Goal: Task Accomplishment & Management: Manage account settings

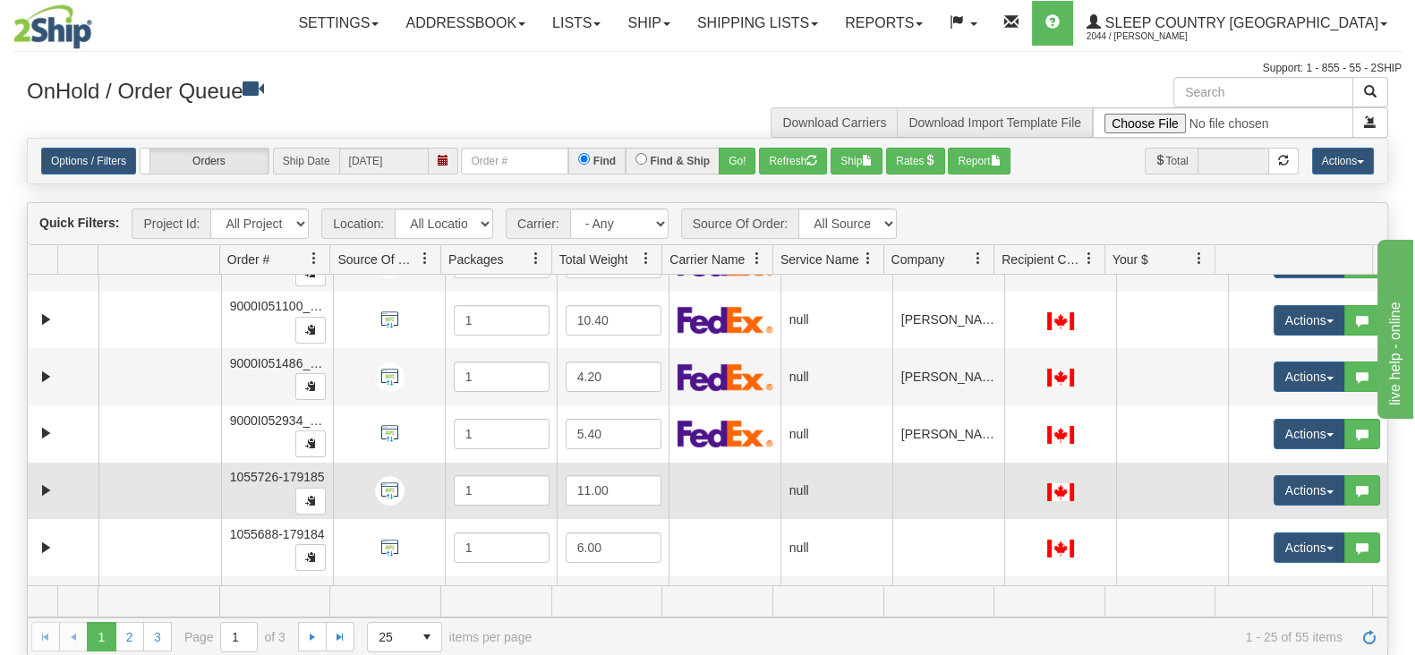
scroll to position [1105, 0]
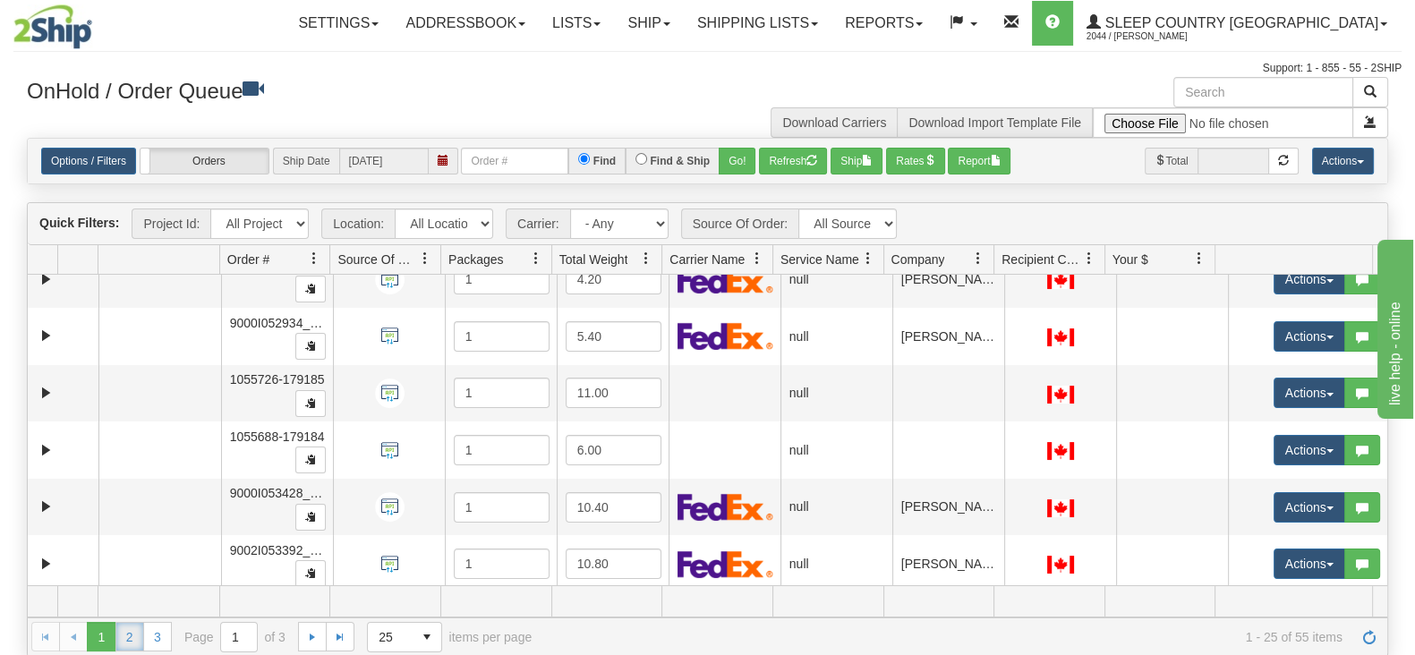
click at [120, 523] on link "2" at bounding box center [129, 636] width 29 height 29
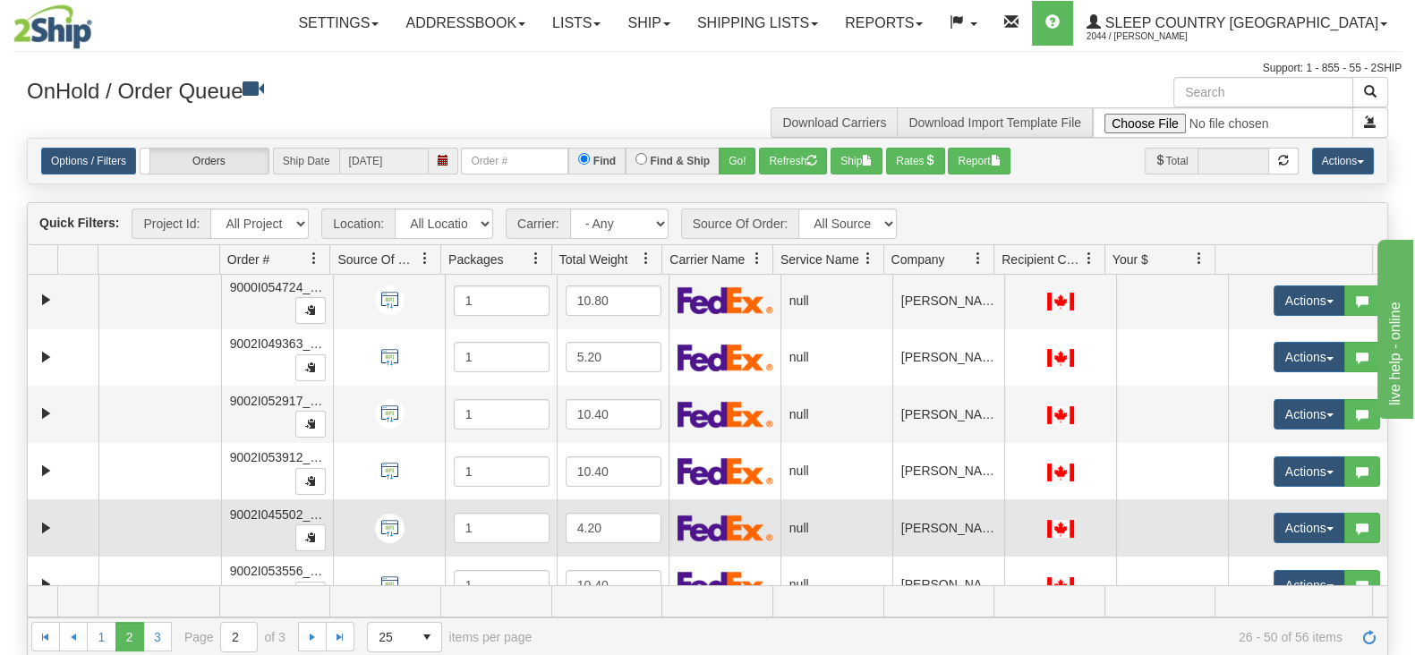
scroll to position [0, 0]
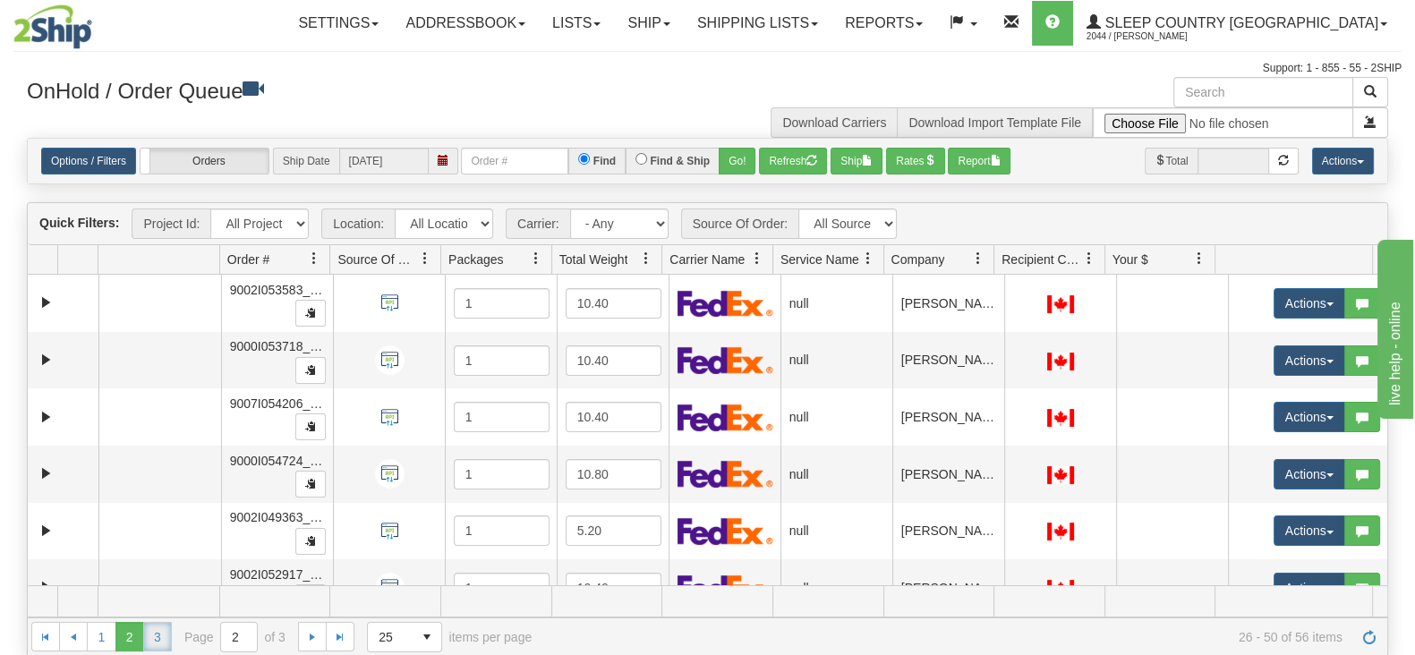
click at [166, 523] on link "3" at bounding box center [157, 636] width 29 height 29
click at [129, 523] on link "2" at bounding box center [129, 636] width 29 height 29
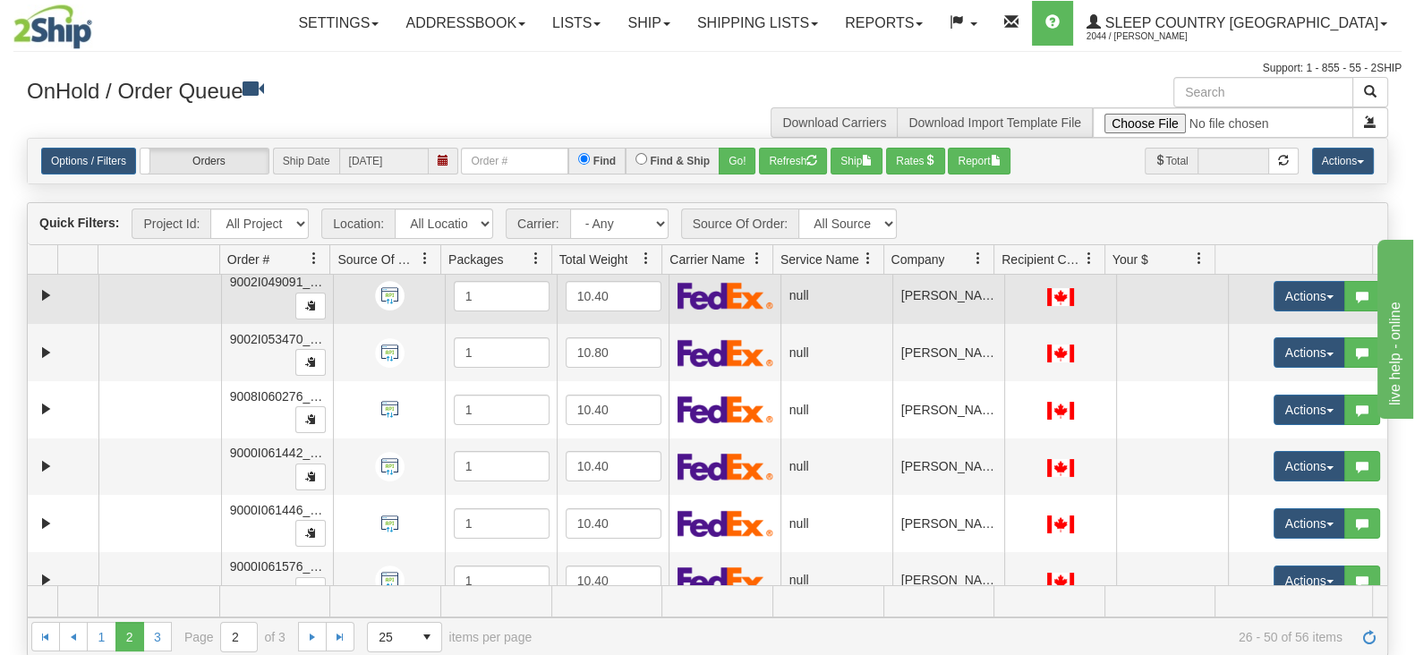
scroll to position [1105, 0]
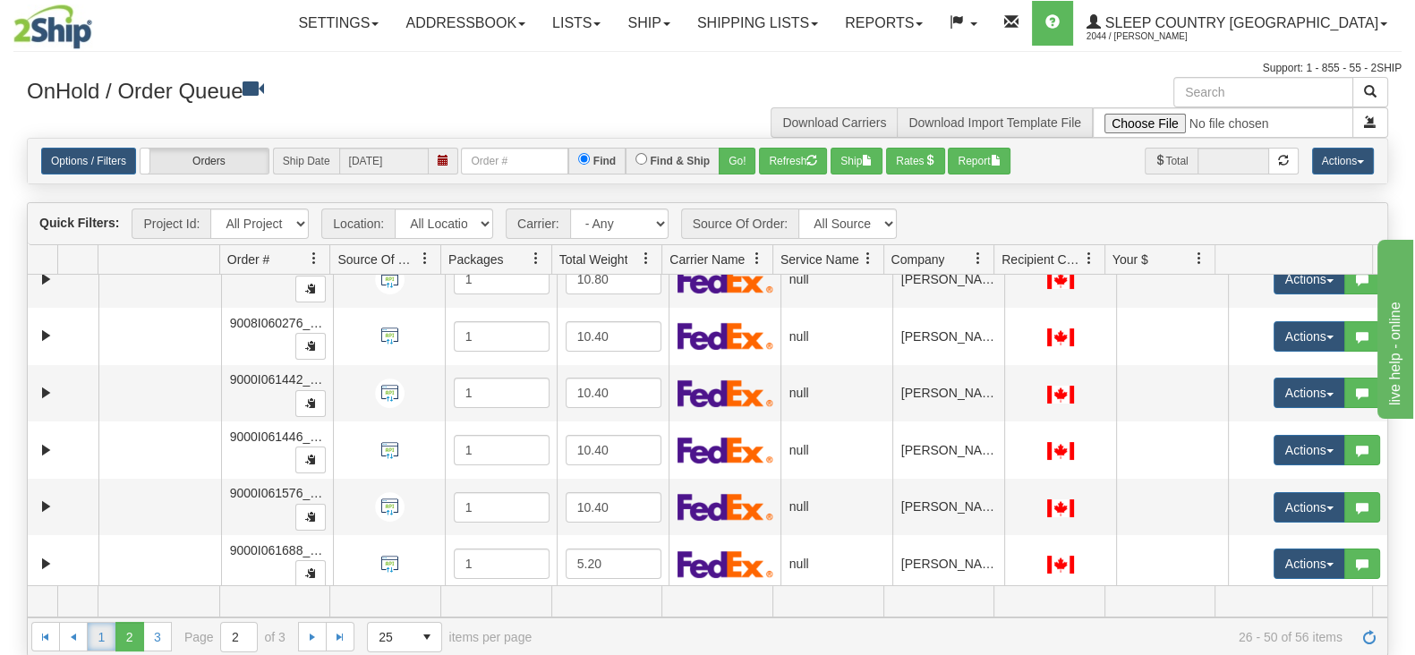
click at [112, 523] on link "1" at bounding box center [101, 636] width 29 height 29
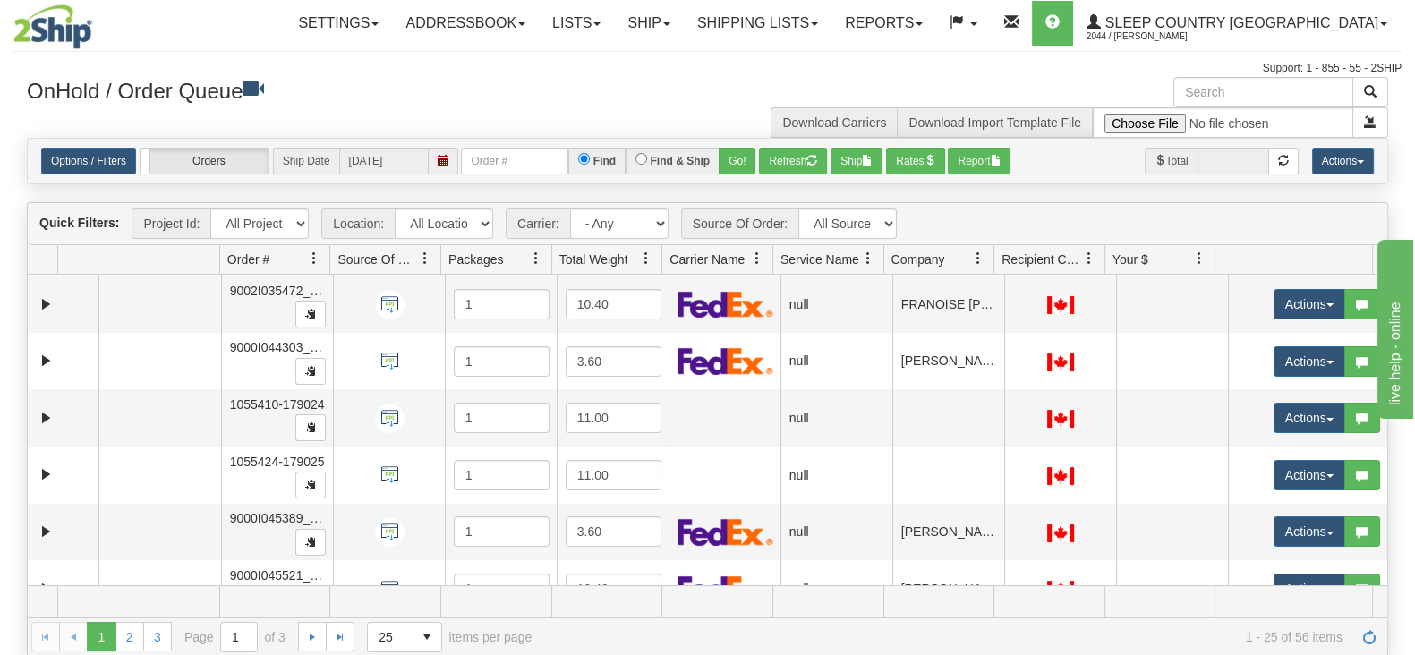
scroll to position [447, 0]
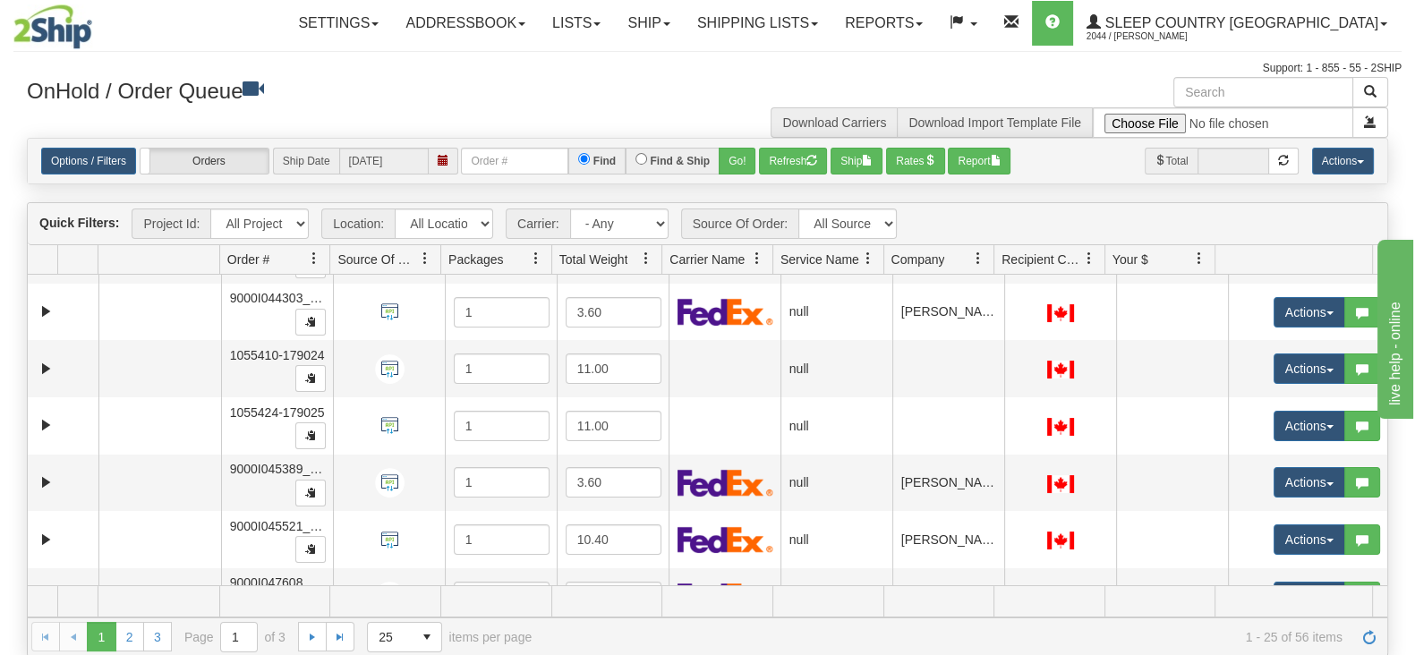
click at [316, 257] on span at bounding box center [314, 258] width 14 height 14
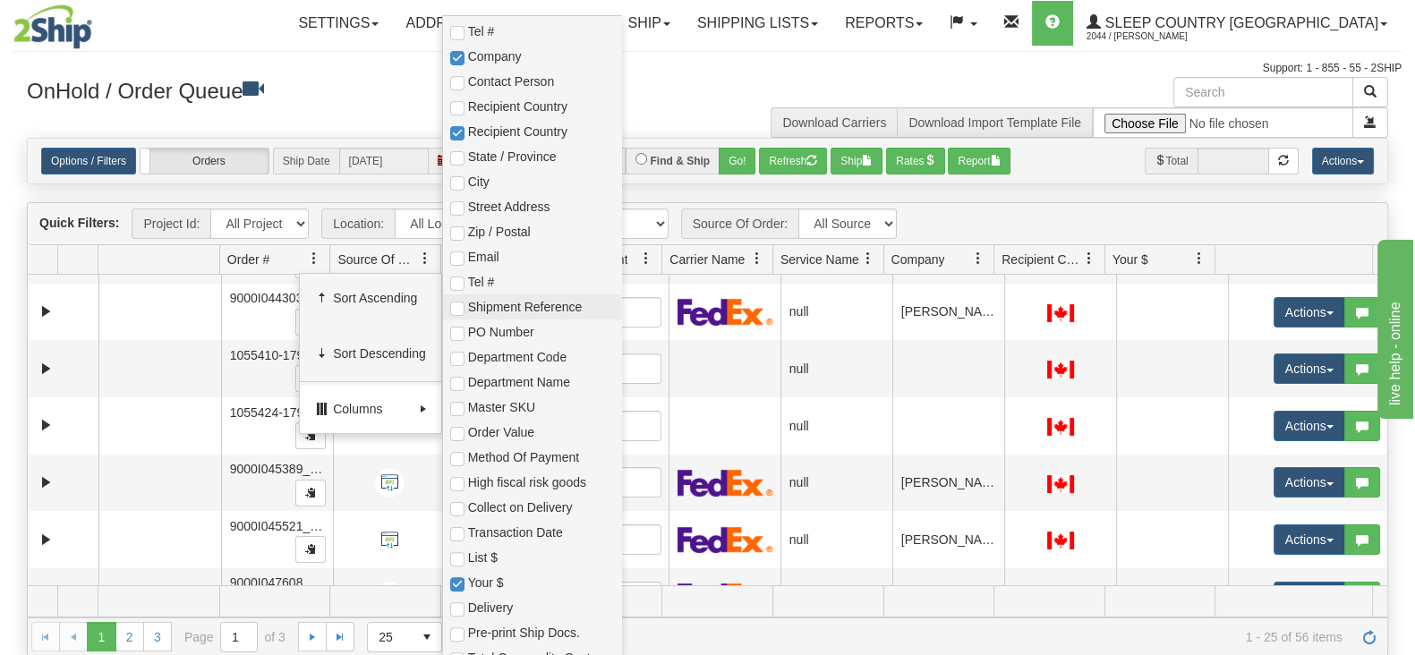
scroll to position [559, 0]
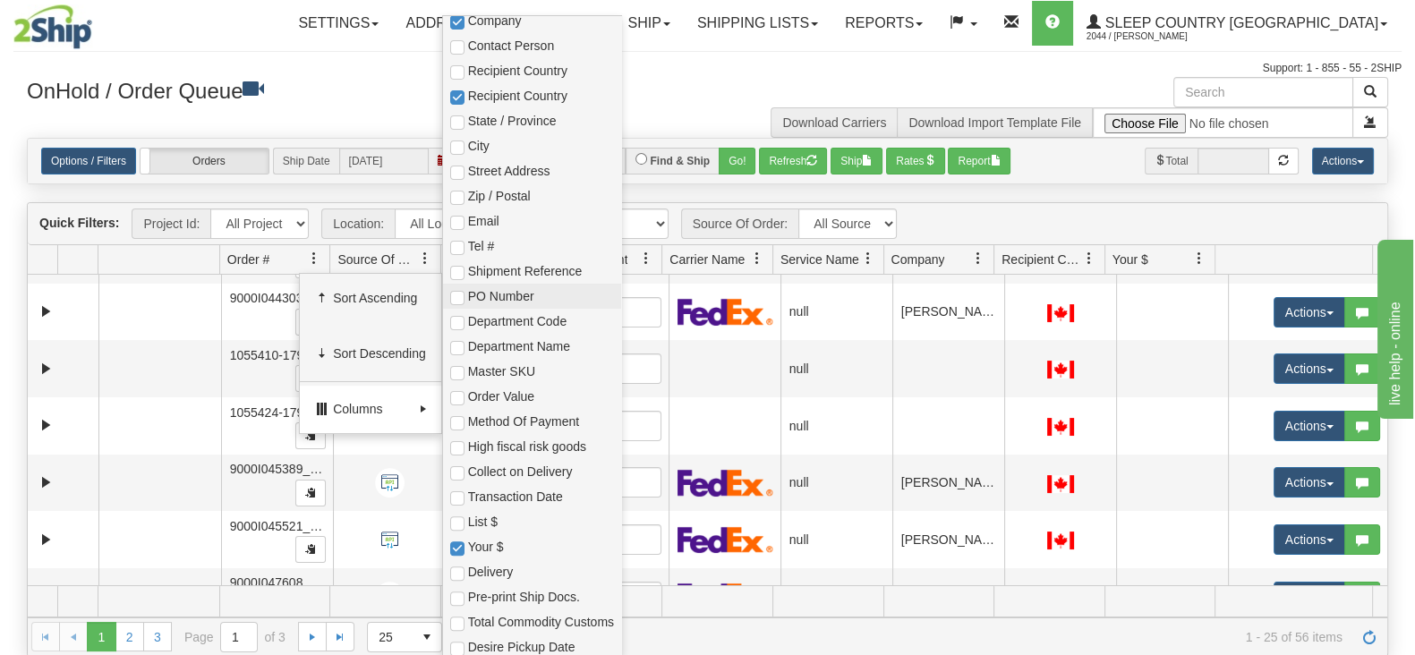
click at [534, 294] on span "PO Number" at bounding box center [541, 296] width 146 height 18
checkbox input "true"
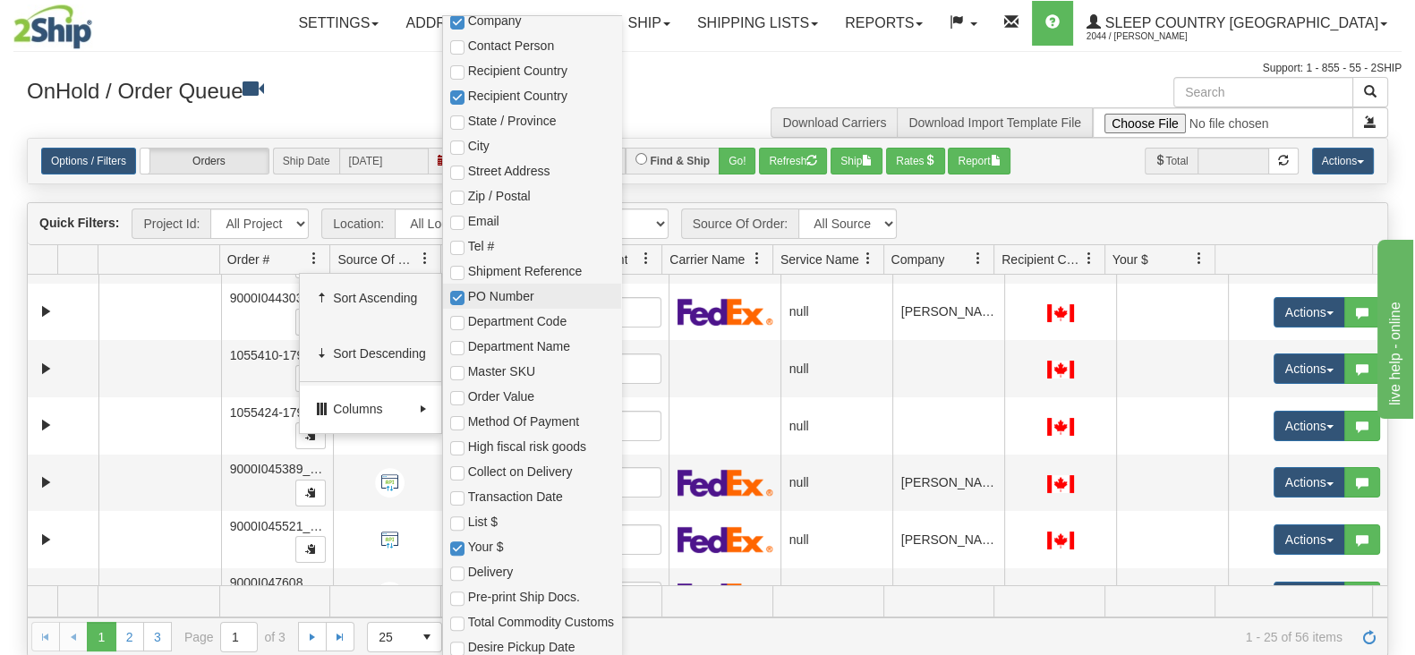
checkbox input "true"
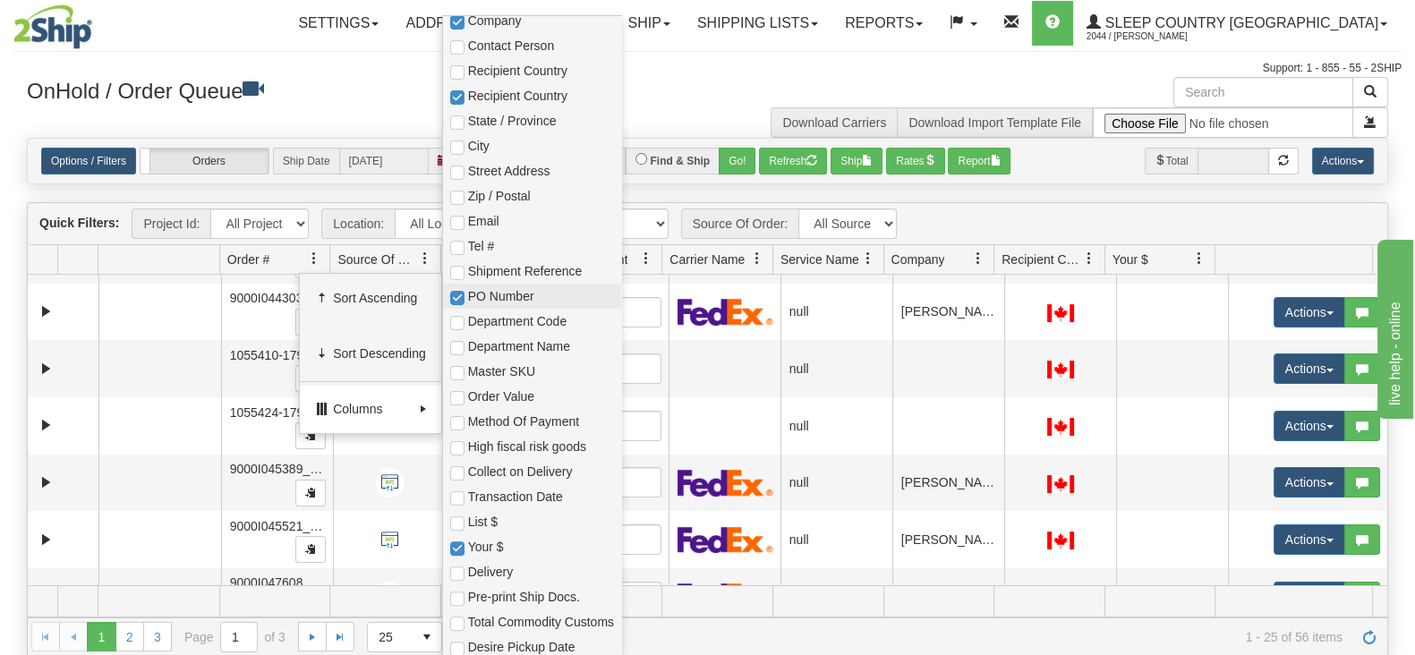
checkbox input "true"
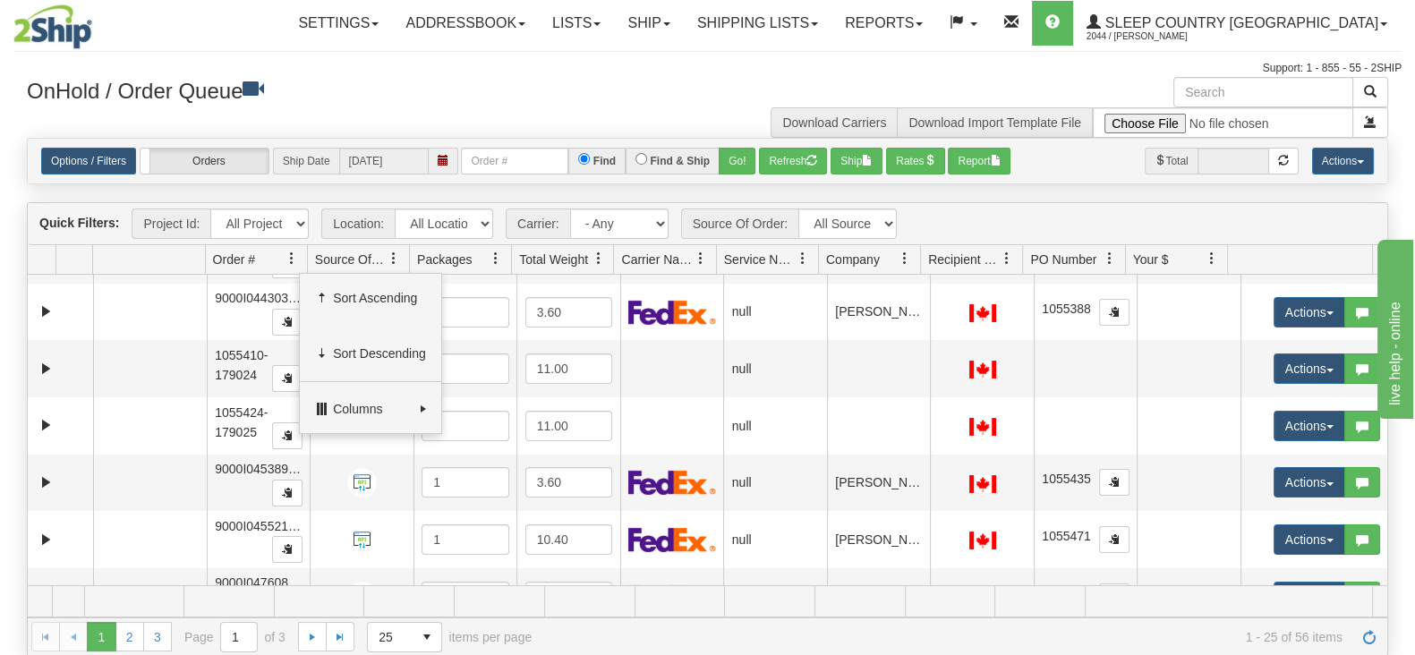
click at [361, 89] on h3 "OnHold / Order Queue" at bounding box center [361, 90] width 668 height 26
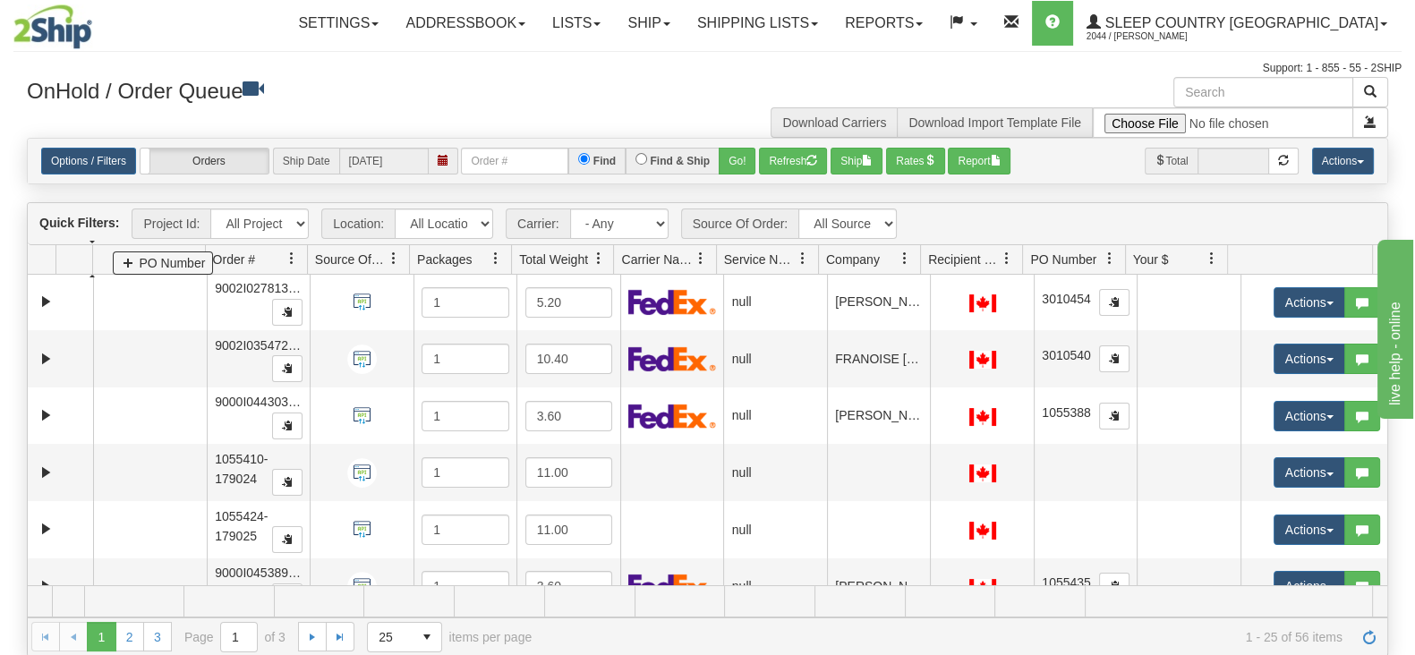
scroll to position [308, 0]
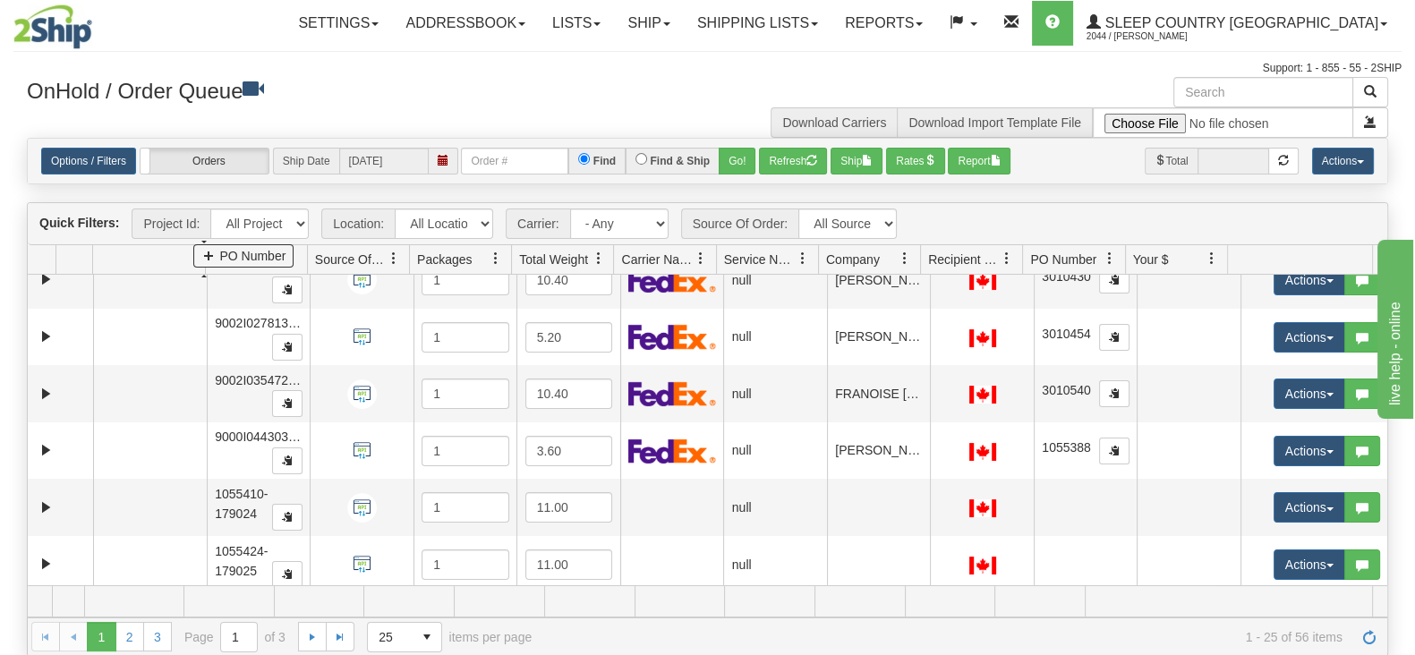
drag, startPoint x: 1084, startPoint y: 261, endPoint x: 252, endPoint y: 261, distance: 831.4
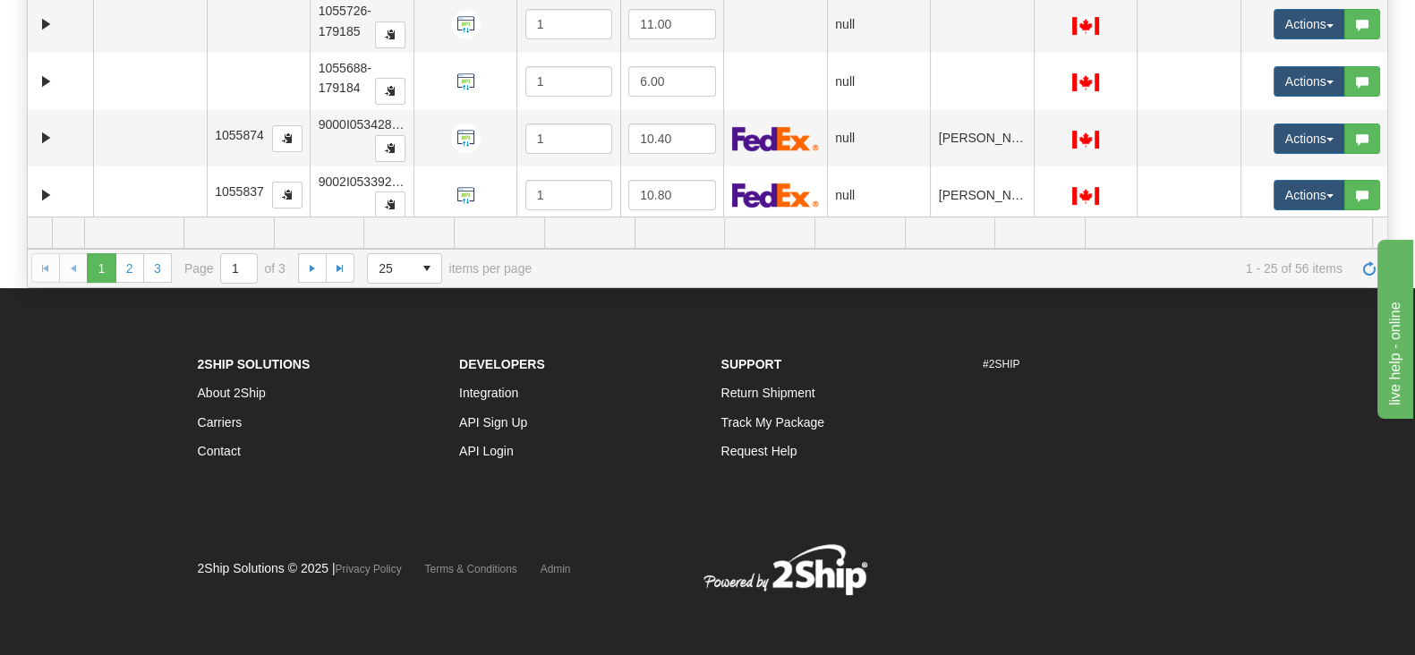
scroll to position [370, 0]
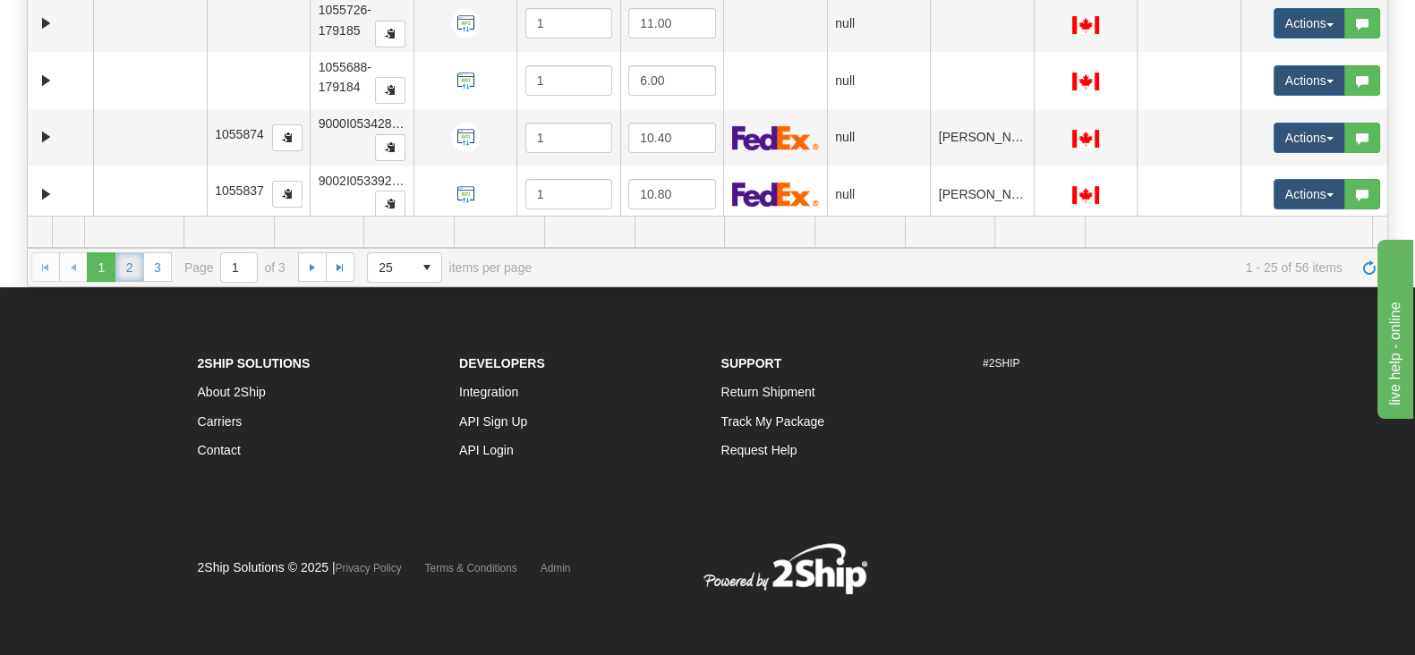
click at [130, 268] on link "2" at bounding box center [129, 266] width 29 height 29
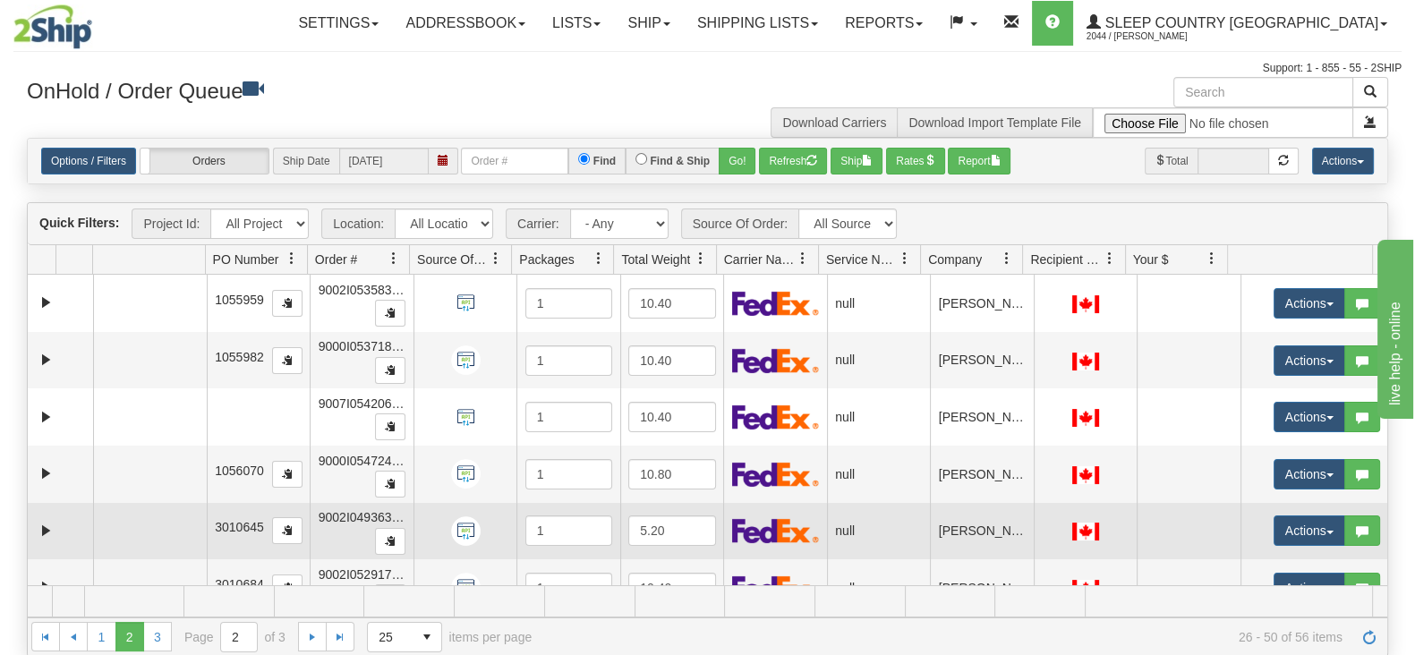
scroll to position [0, 0]
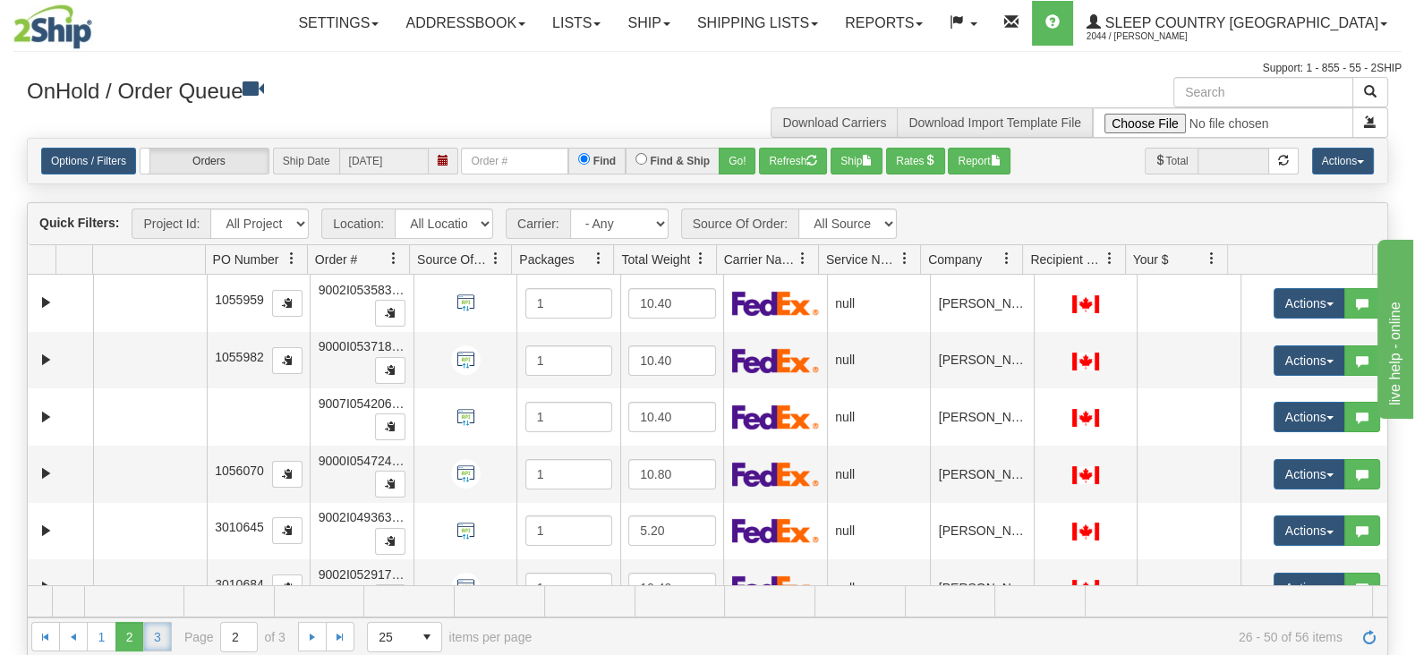
click at [164, 523] on link "3" at bounding box center [157, 636] width 29 height 29
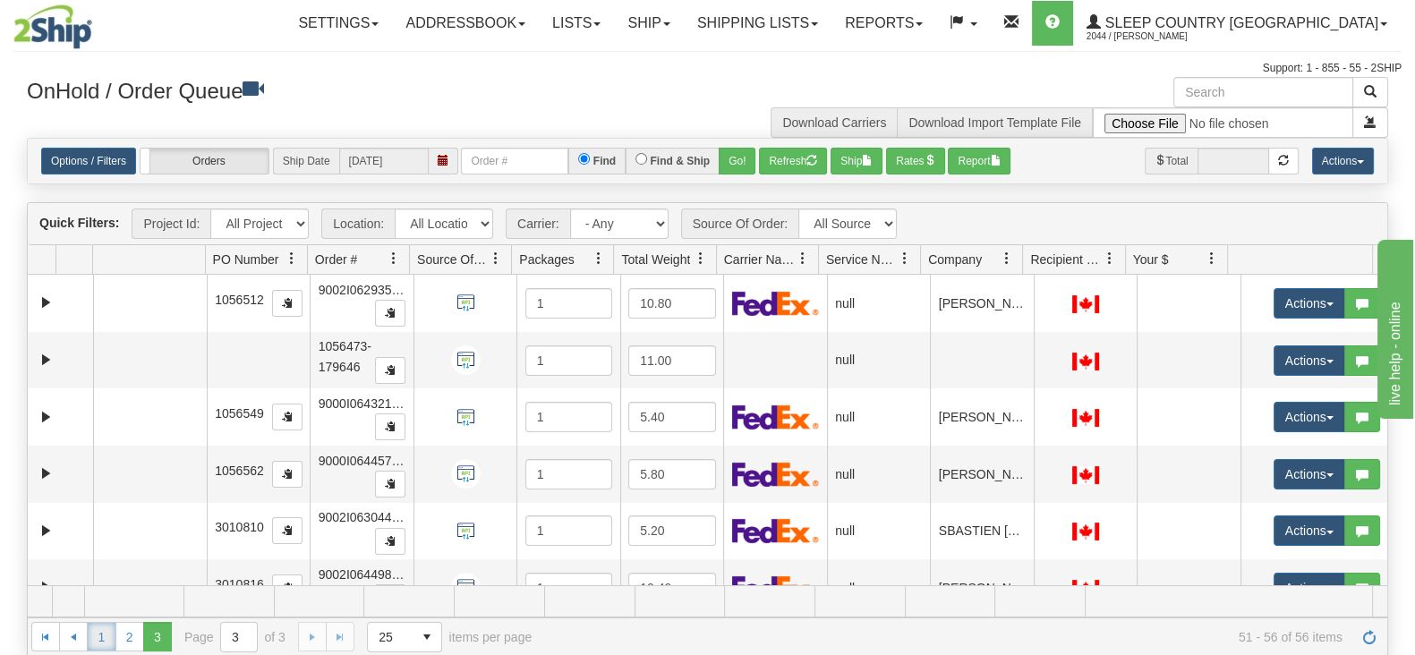
click at [106, 523] on link "1" at bounding box center [101, 636] width 29 height 29
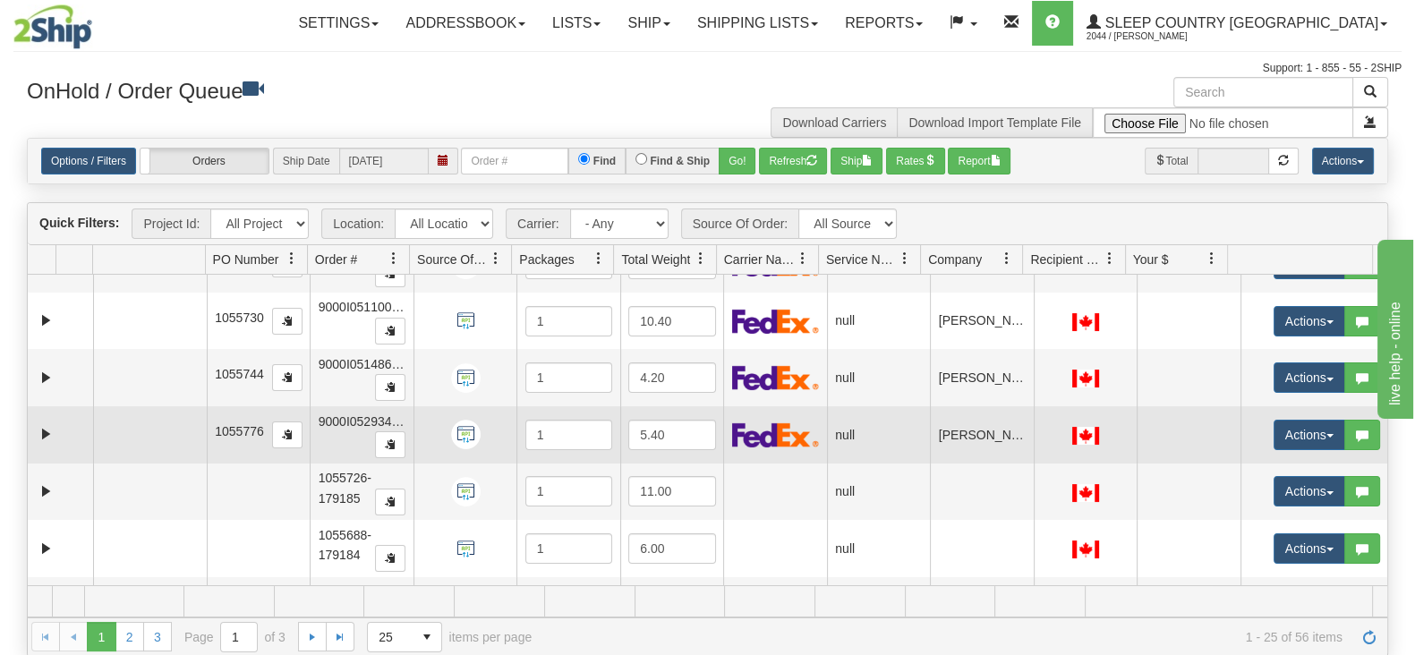
scroll to position [1105, 0]
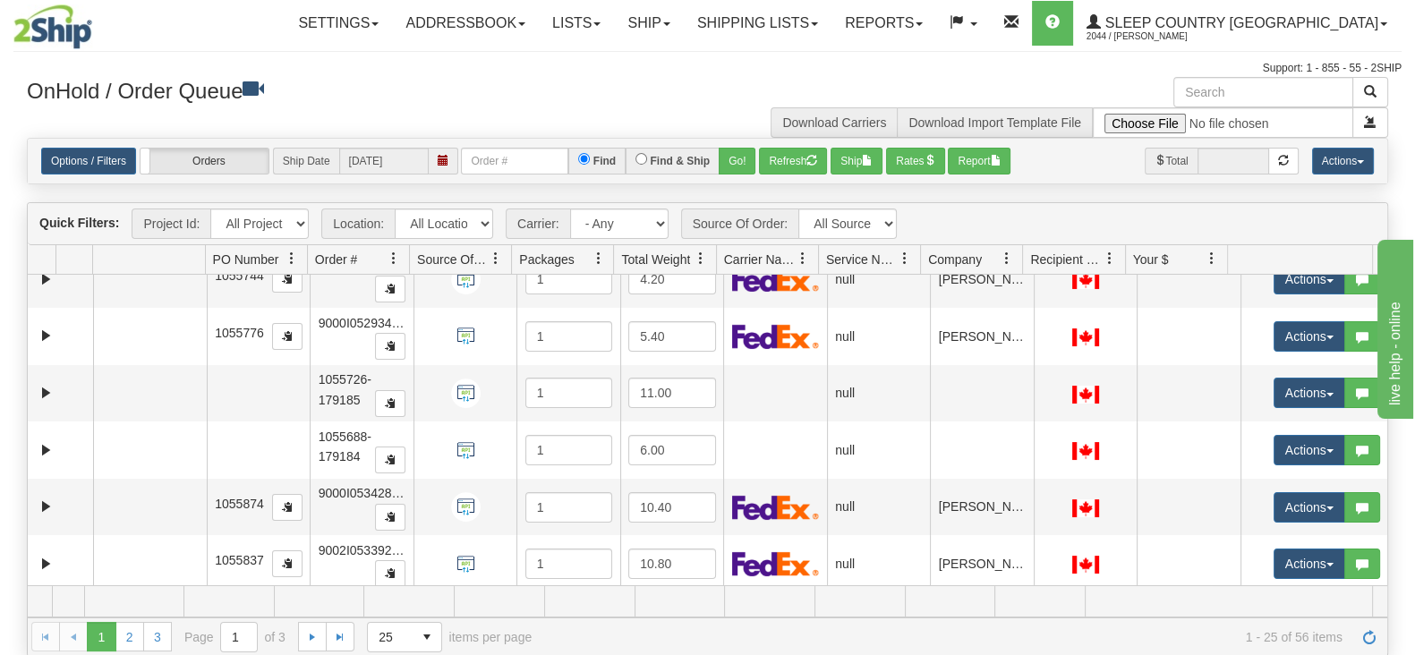
click at [440, 162] on span at bounding box center [443, 160] width 11 height 11
click at [447, 101] on h3 "OnHold / Order Queue" at bounding box center [361, 90] width 668 height 26
click at [433, 159] on span at bounding box center [444, 161] width 30 height 27
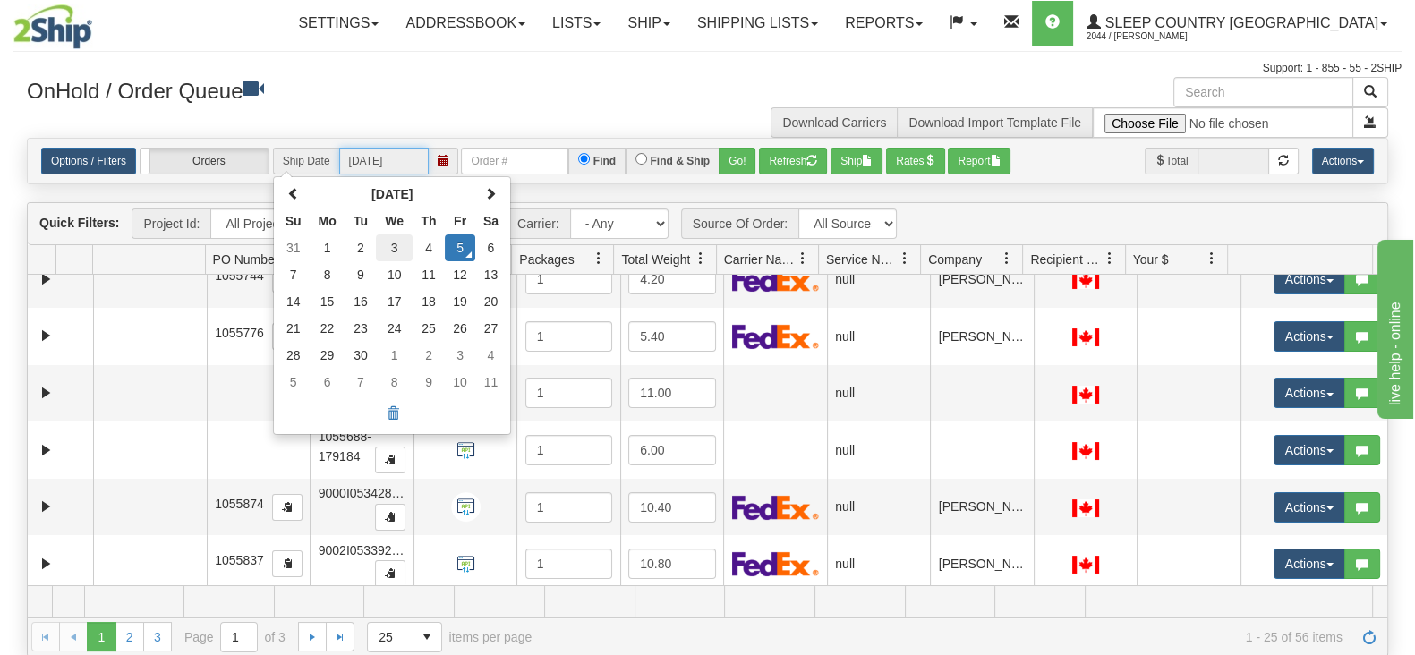
click at [396, 238] on td "3" at bounding box center [394, 247] width 37 height 27
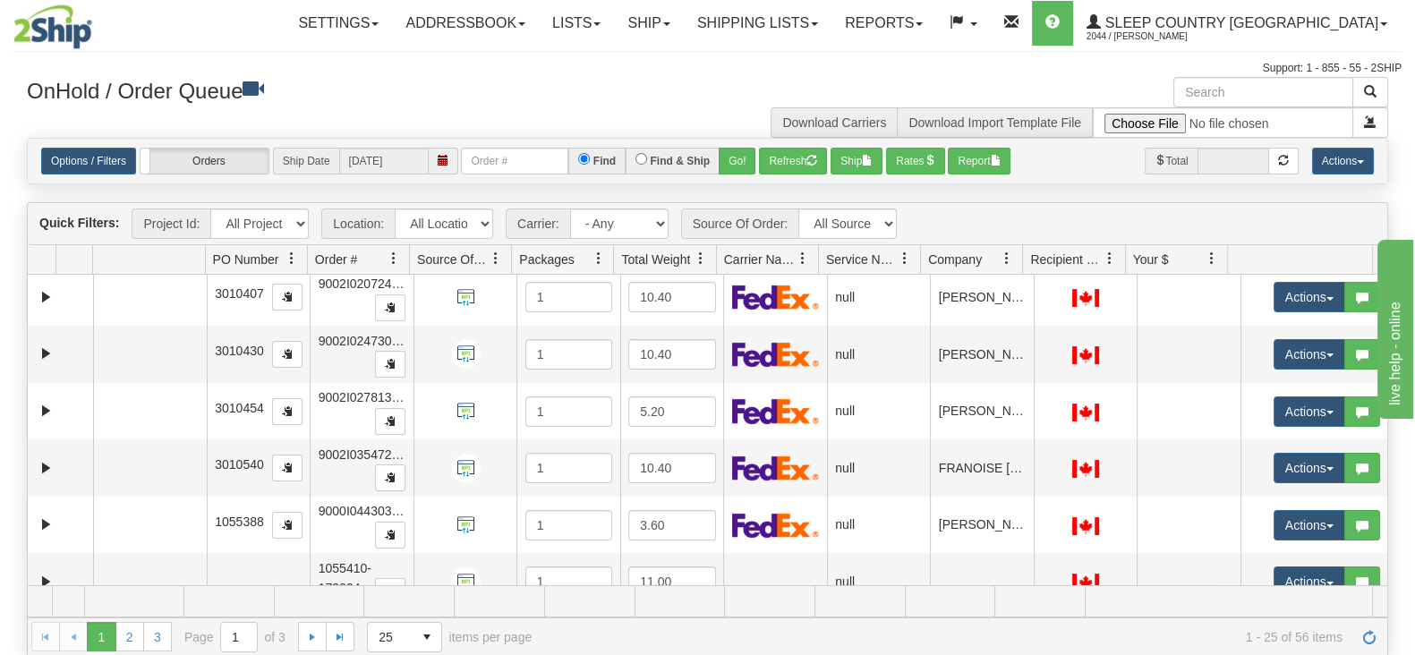
scroll to position [98, 0]
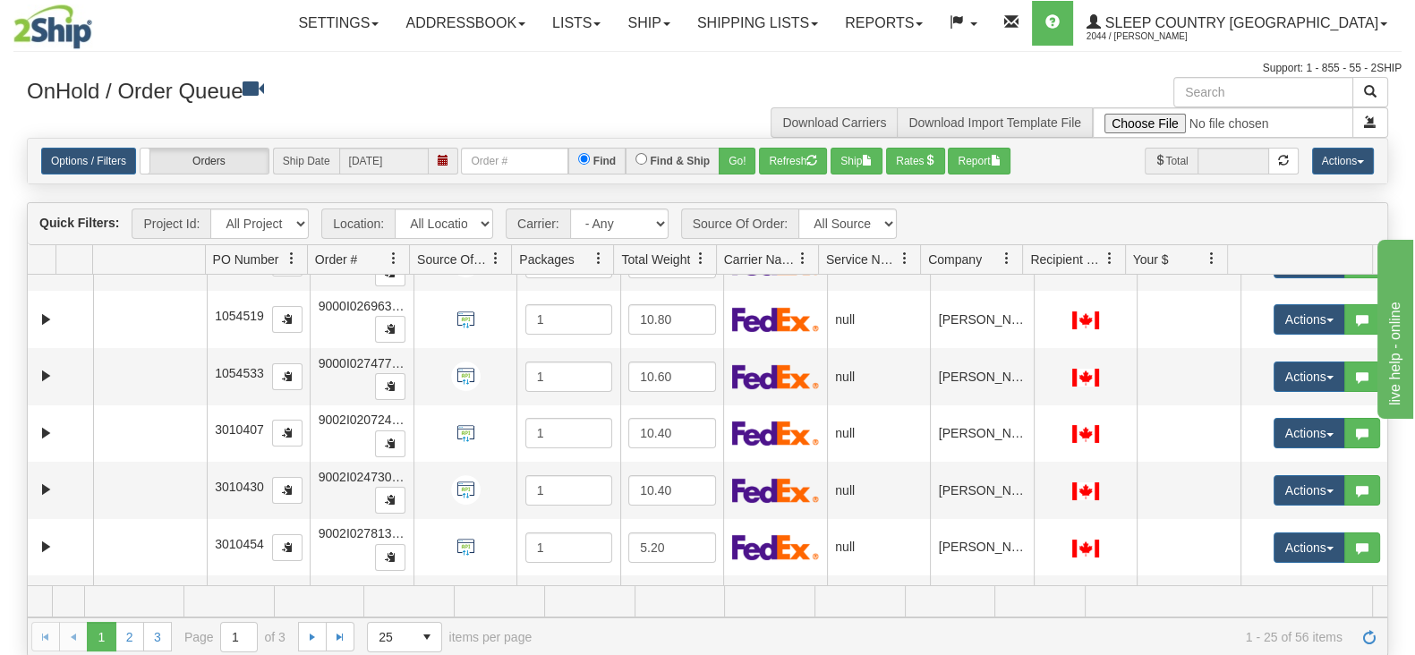
click at [446, 165] on span at bounding box center [443, 160] width 11 height 11
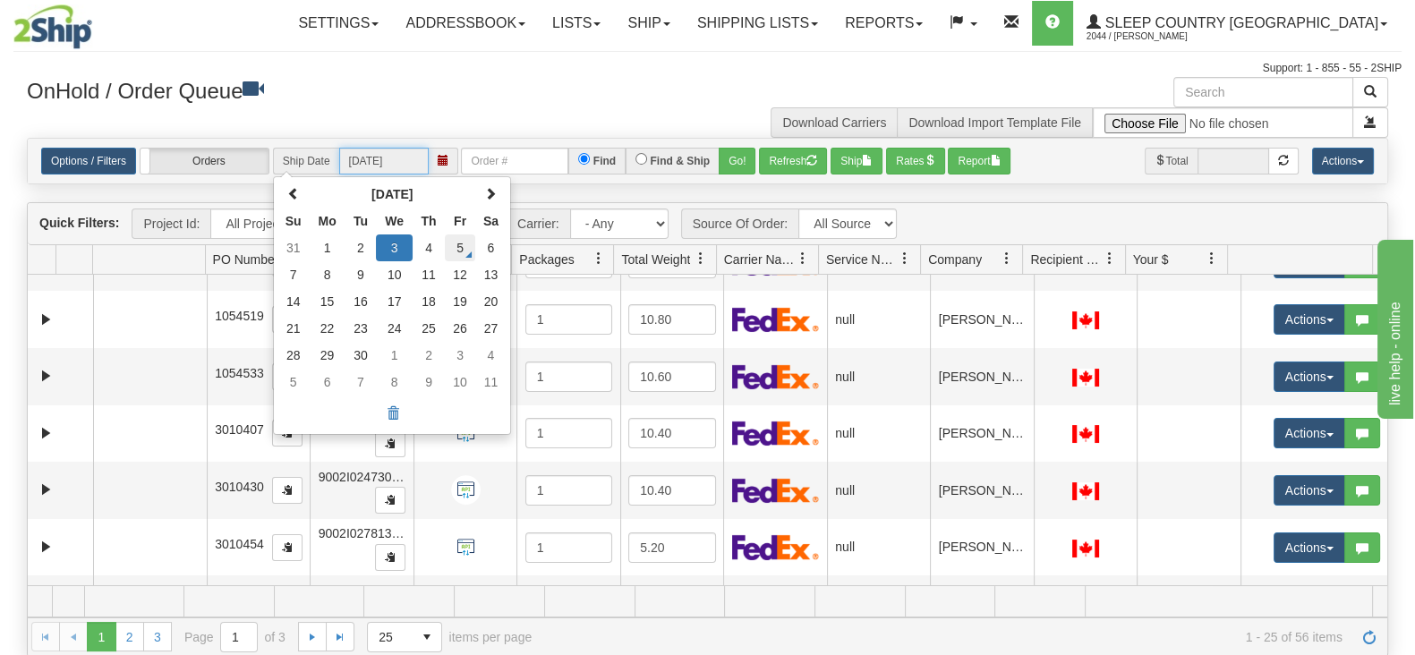
click at [451, 247] on td "5" at bounding box center [460, 247] width 30 height 27
type input "[DATE]"
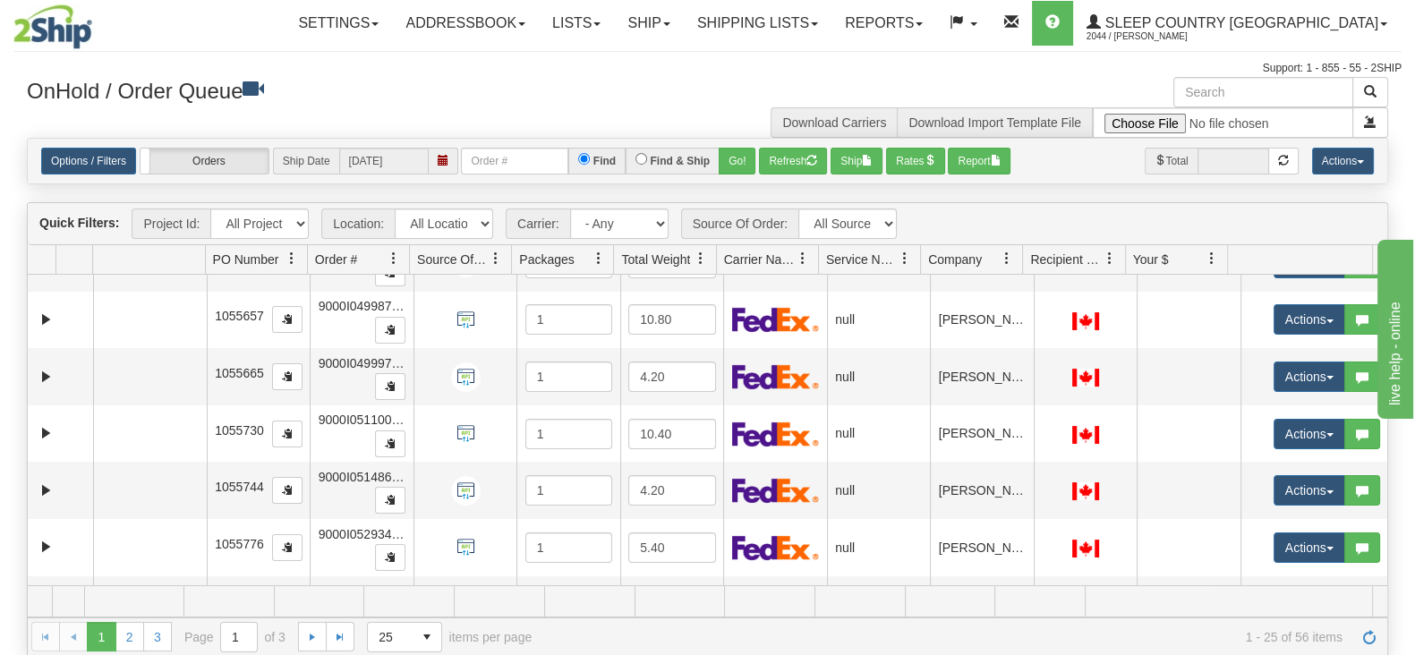
scroll to position [1105, 0]
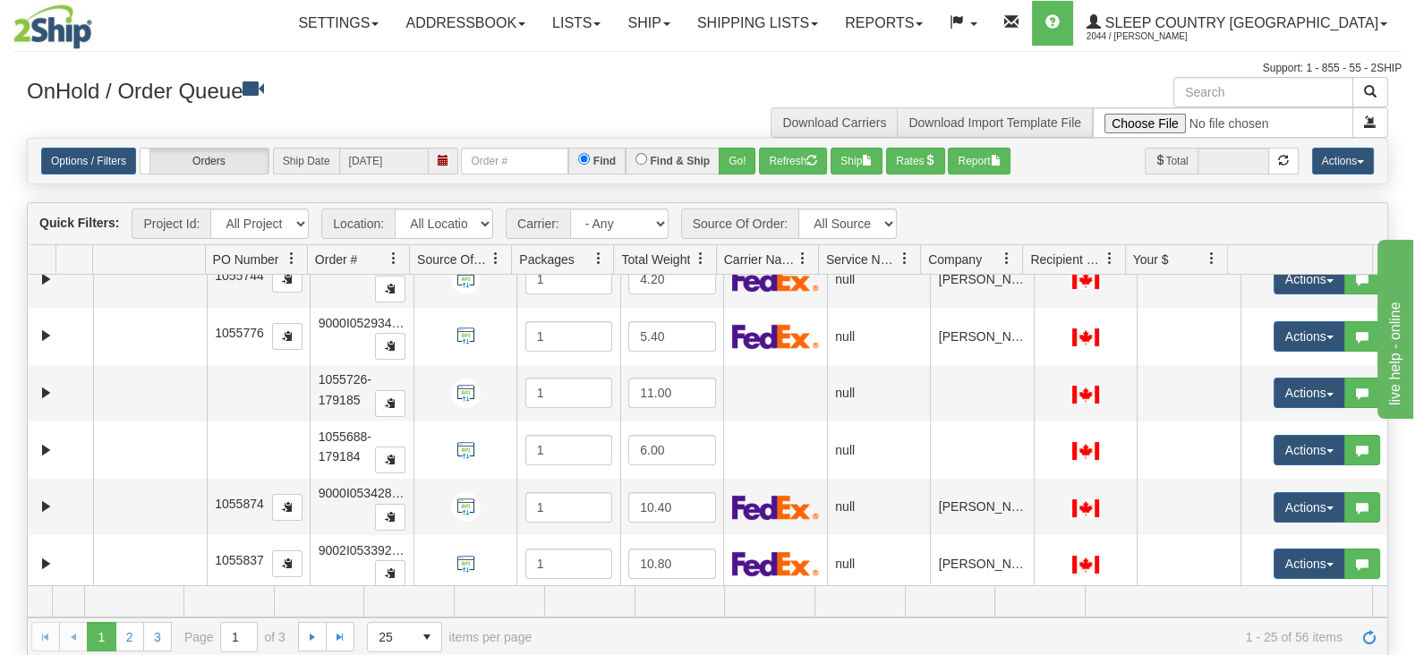
click at [736, 78] on div "Download Carriers Download Import Template File" at bounding box center [1055, 107] width 694 height 61
click at [137, 523] on link "2" at bounding box center [129, 636] width 29 height 29
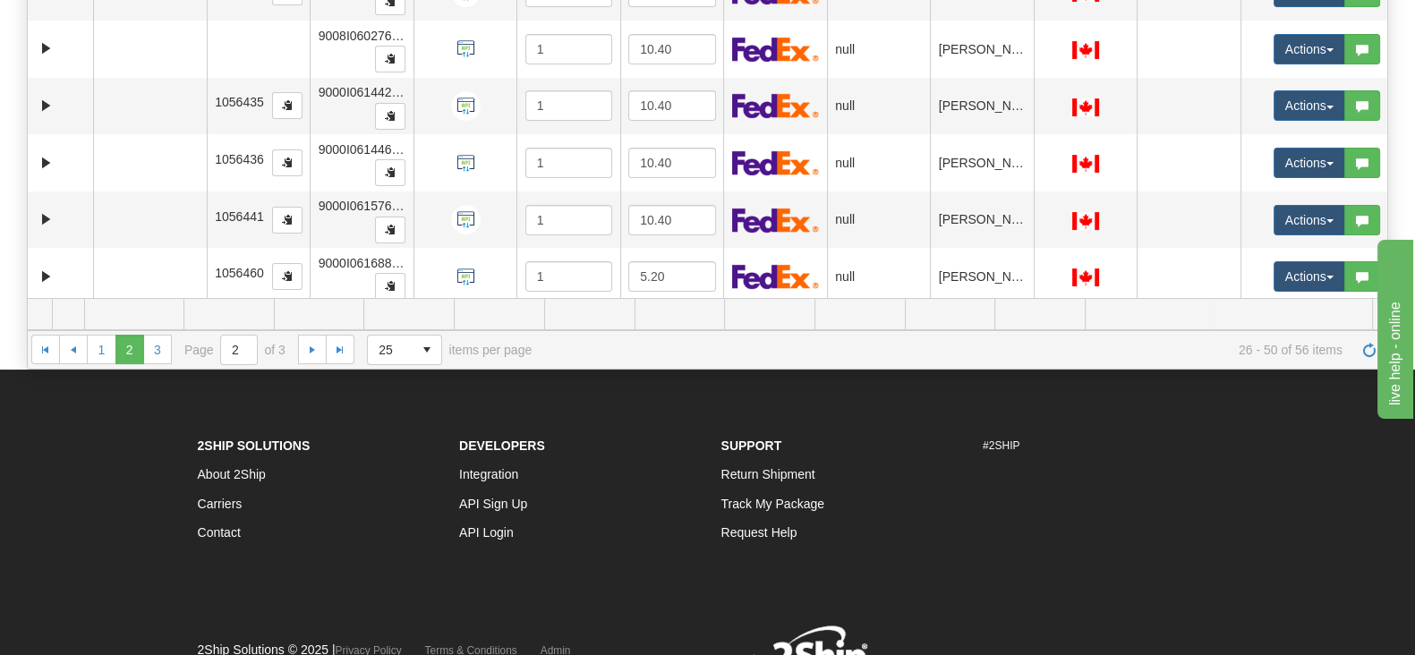
scroll to position [146, 0]
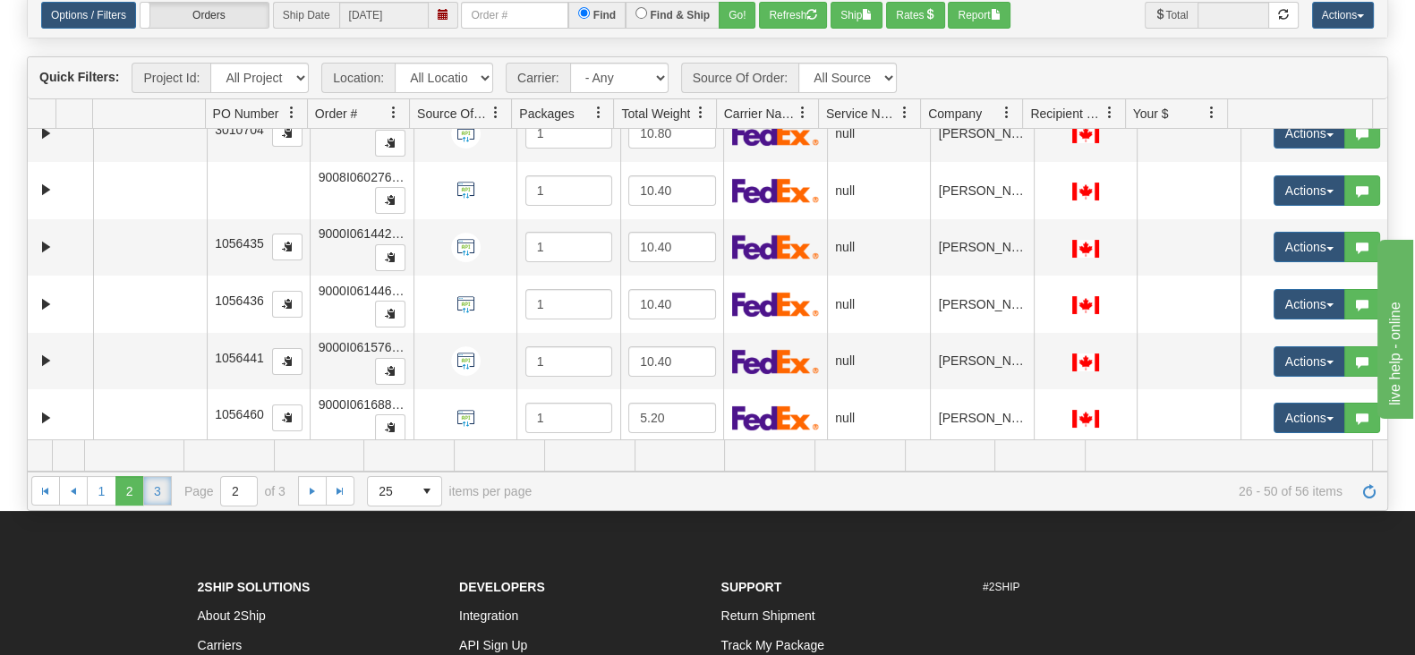
click at [161, 493] on link "3" at bounding box center [157, 490] width 29 height 29
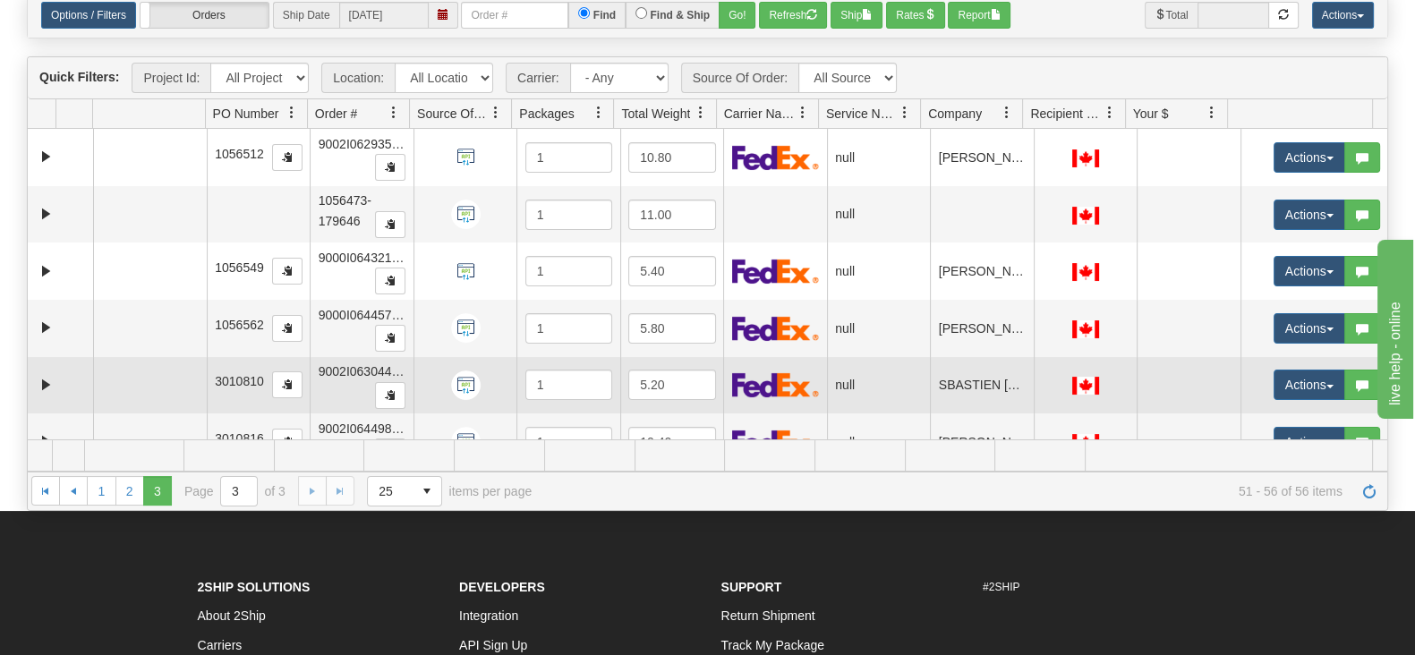
scroll to position [0, 0]
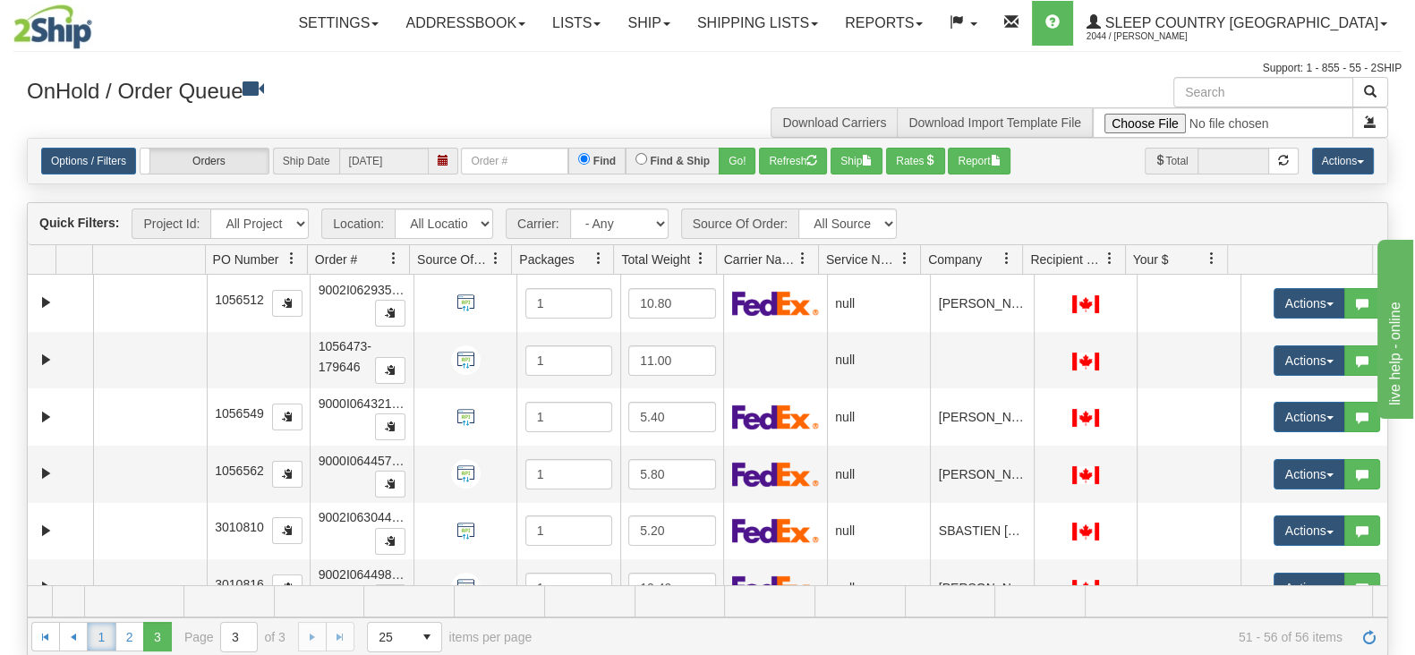
click at [107, 523] on link "1" at bounding box center [101, 636] width 29 height 29
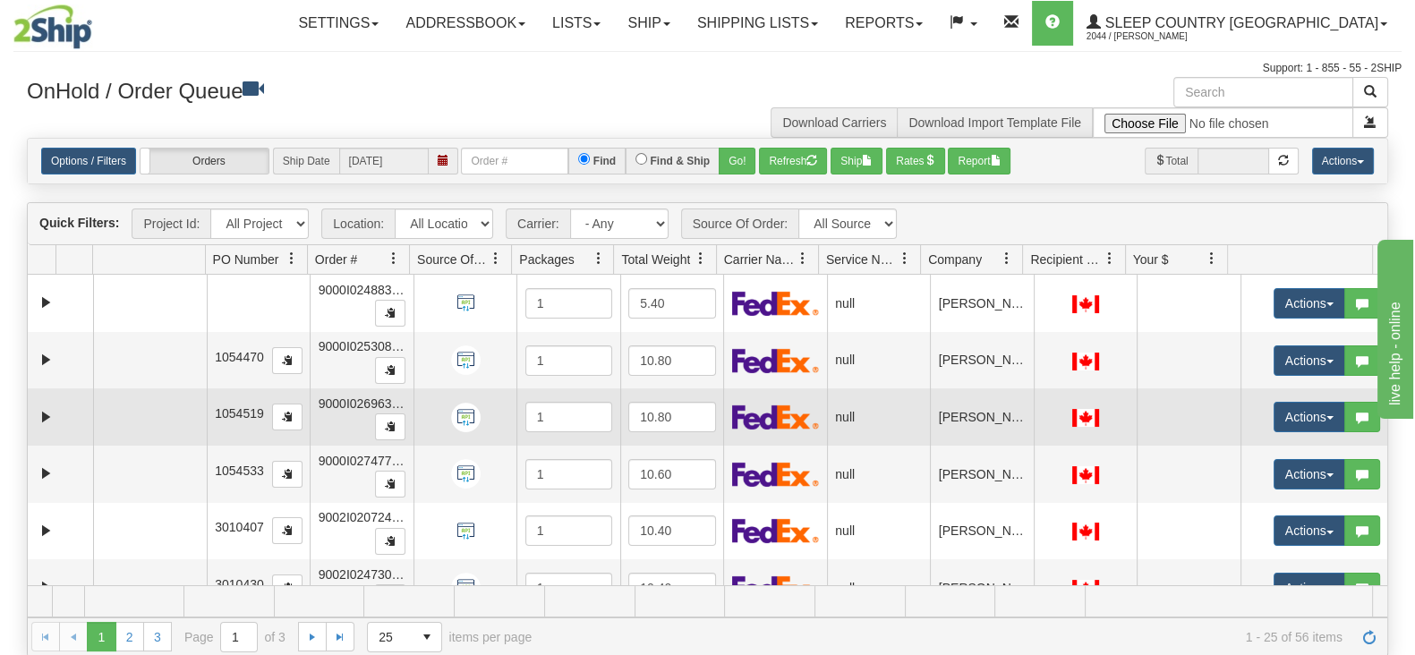
scroll to position [111, 0]
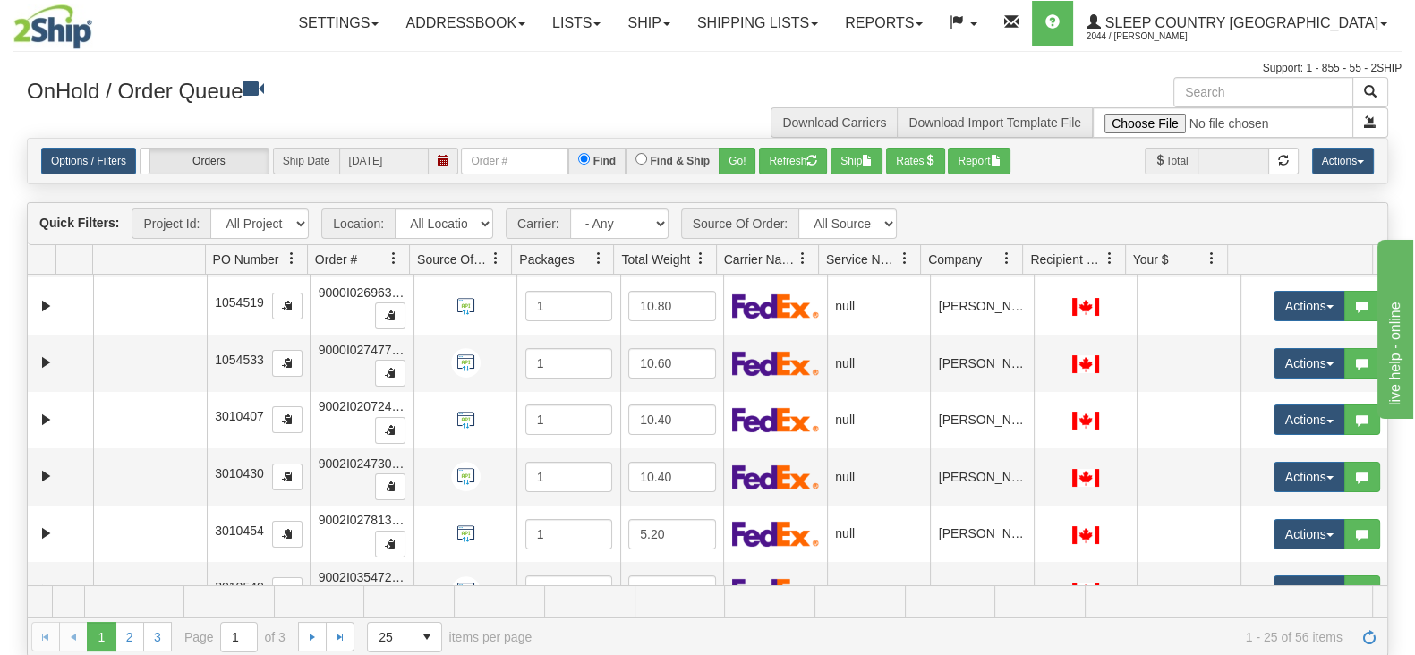
click at [293, 259] on span at bounding box center [292, 258] width 14 height 14
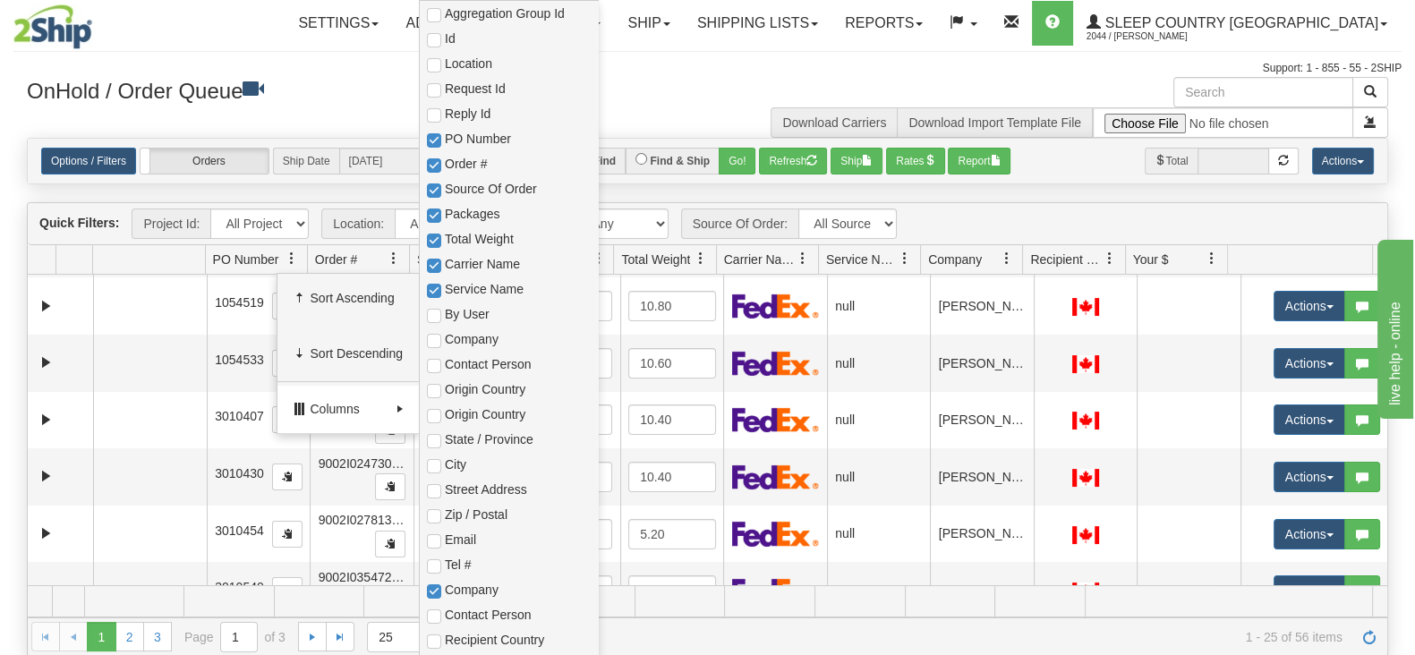
click at [377, 403] on span "Columns" at bounding box center [349, 409] width 79 height 18
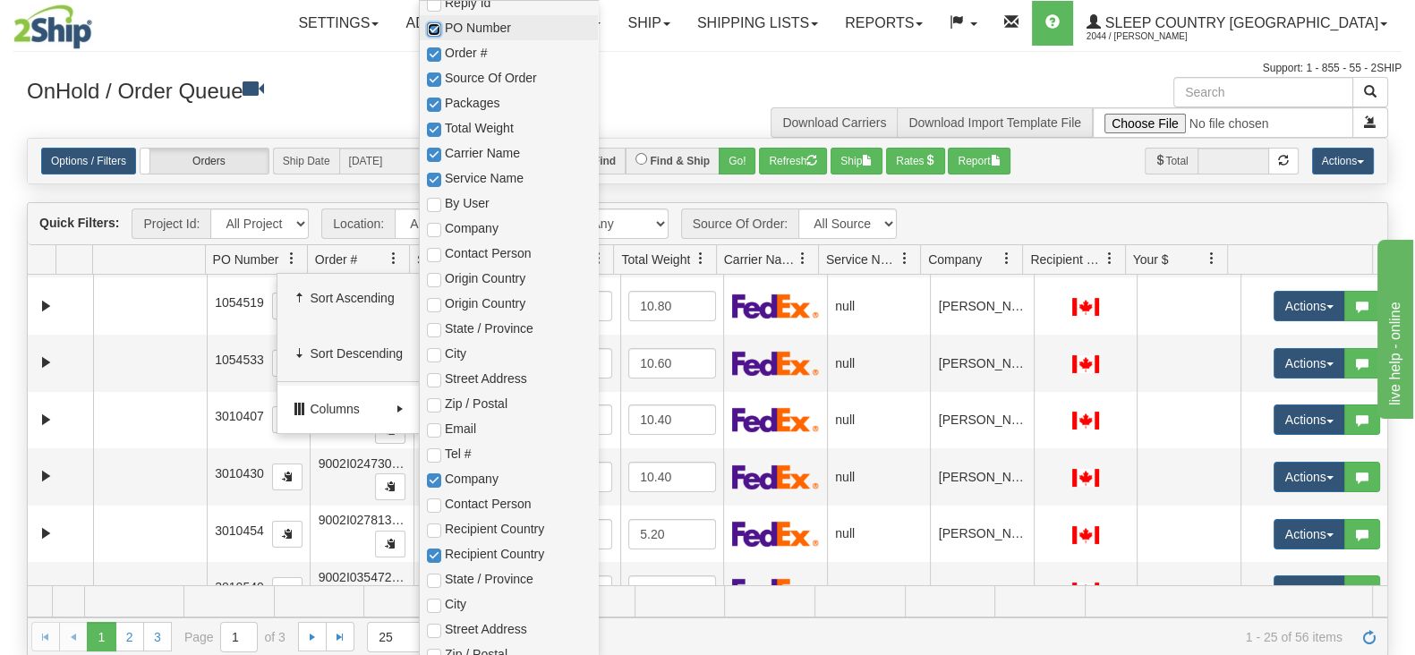
click at [434, 27] on input "checkbox" at bounding box center [434, 29] width 14 height 14
checkbox input "false"
checkbox input "true"
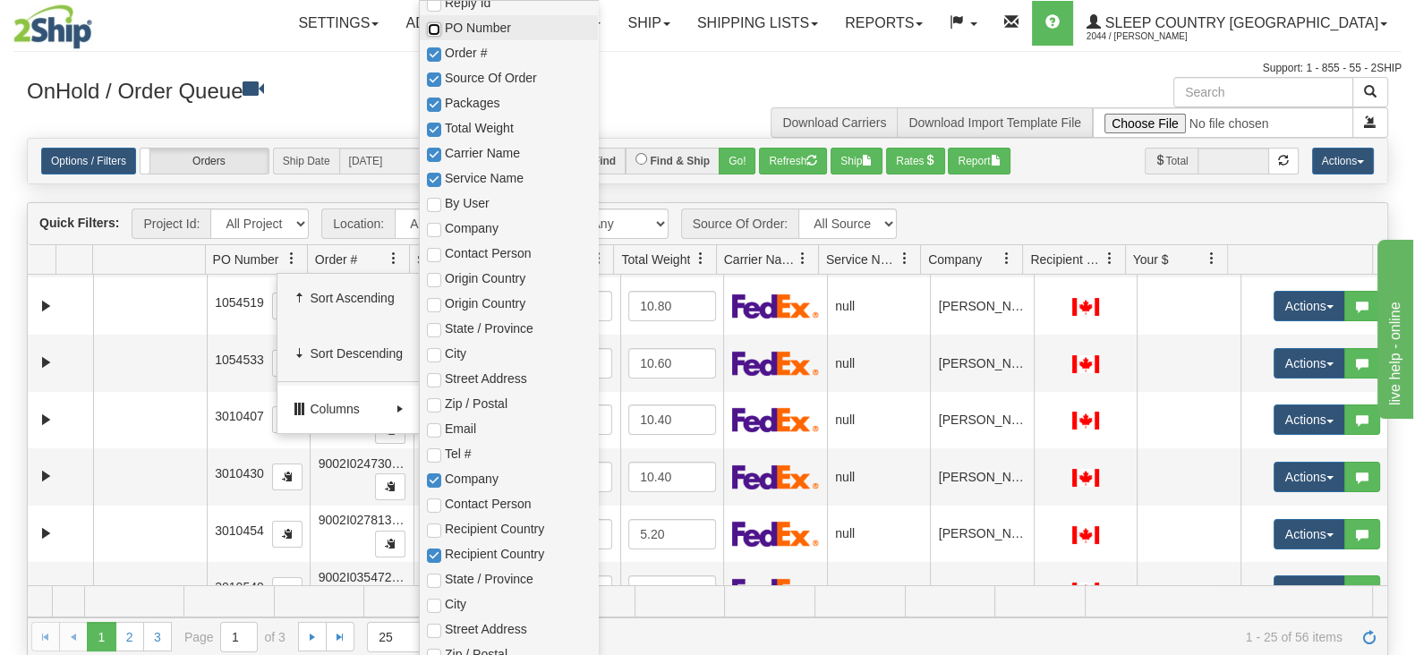
checkbox input "true"
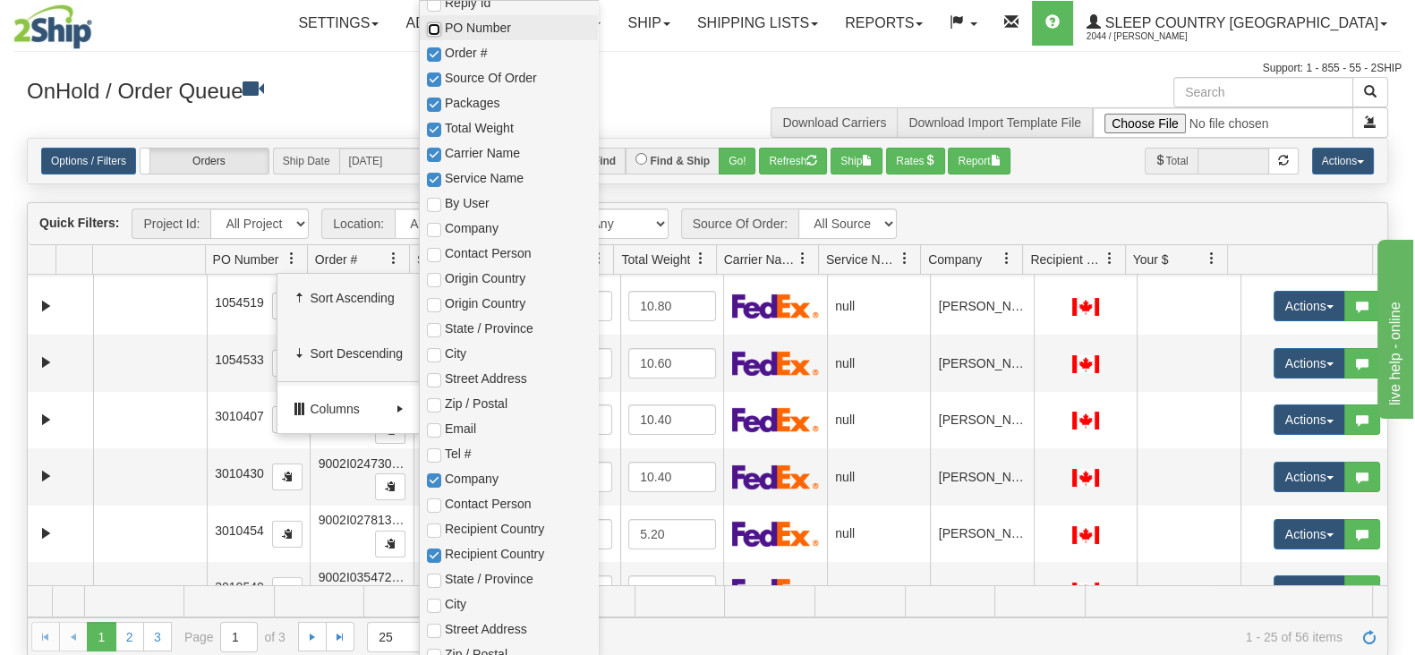
checkbox input "true"
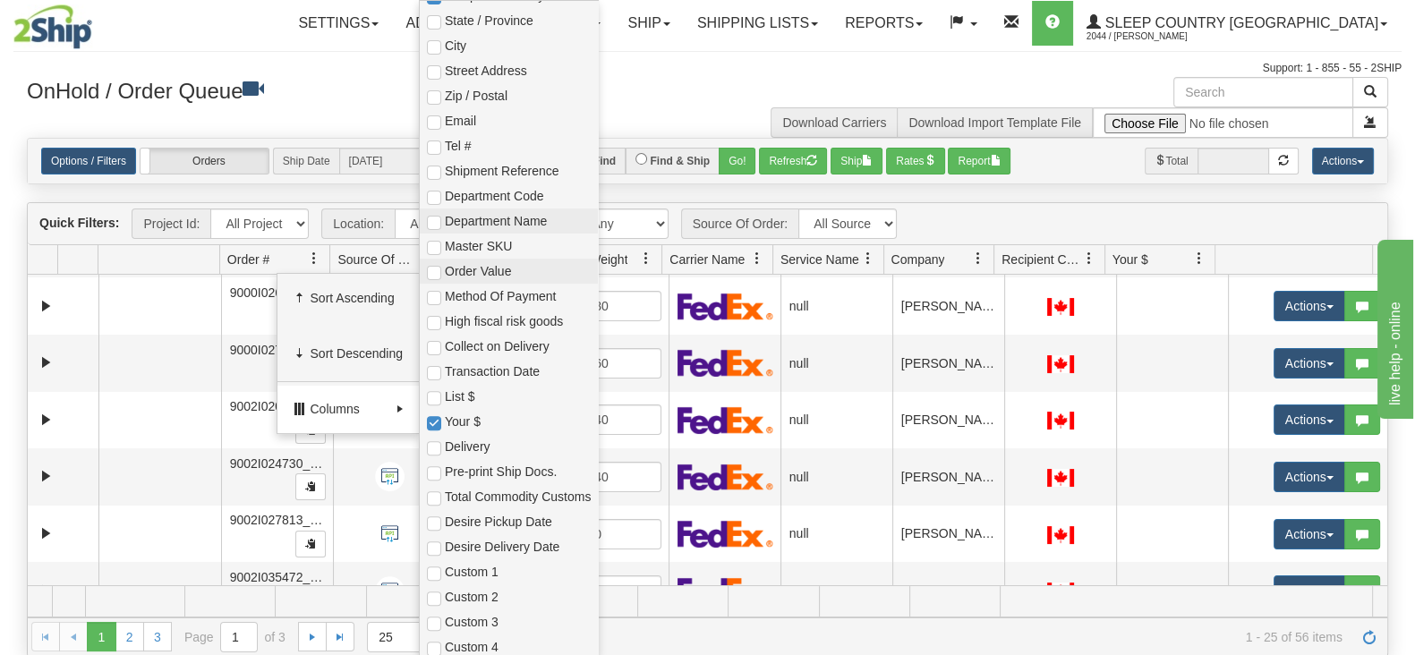
scroll to position [674, 0]
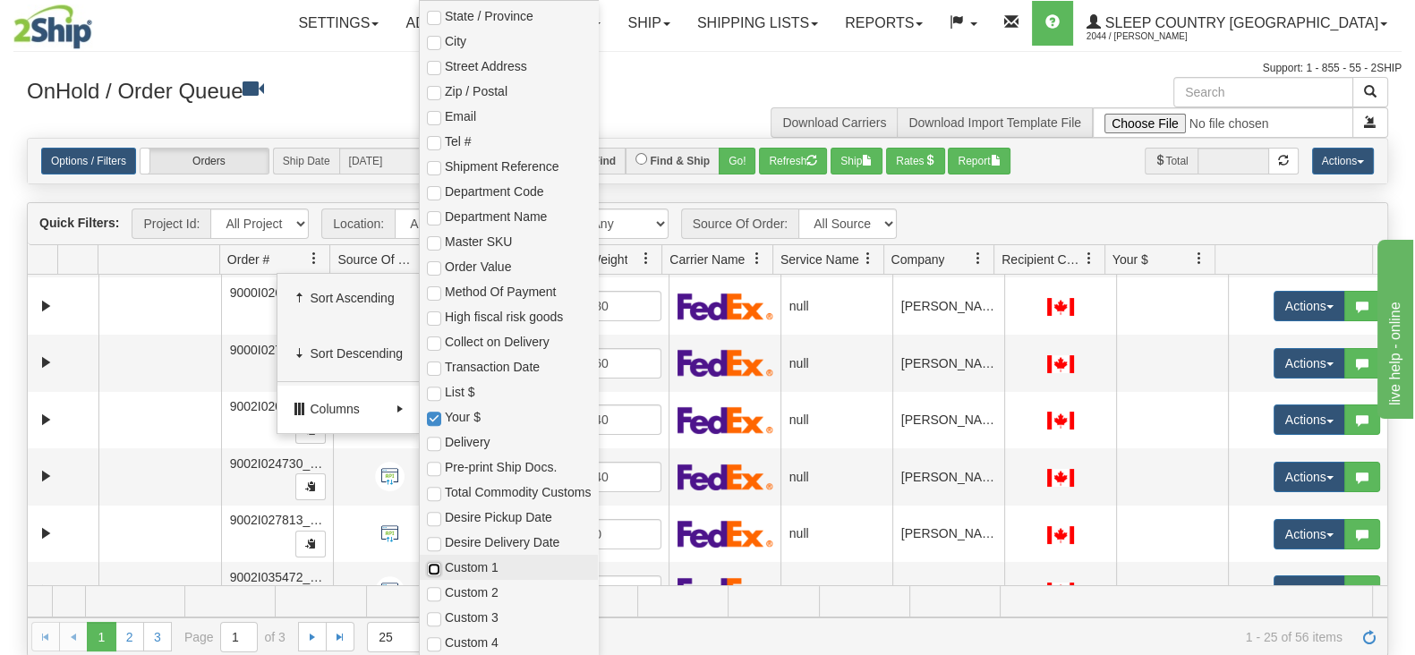
click at [435, 523] on input "checkbox" at bounding box center [434, 569] width 14 height 14
checkbox input "true"
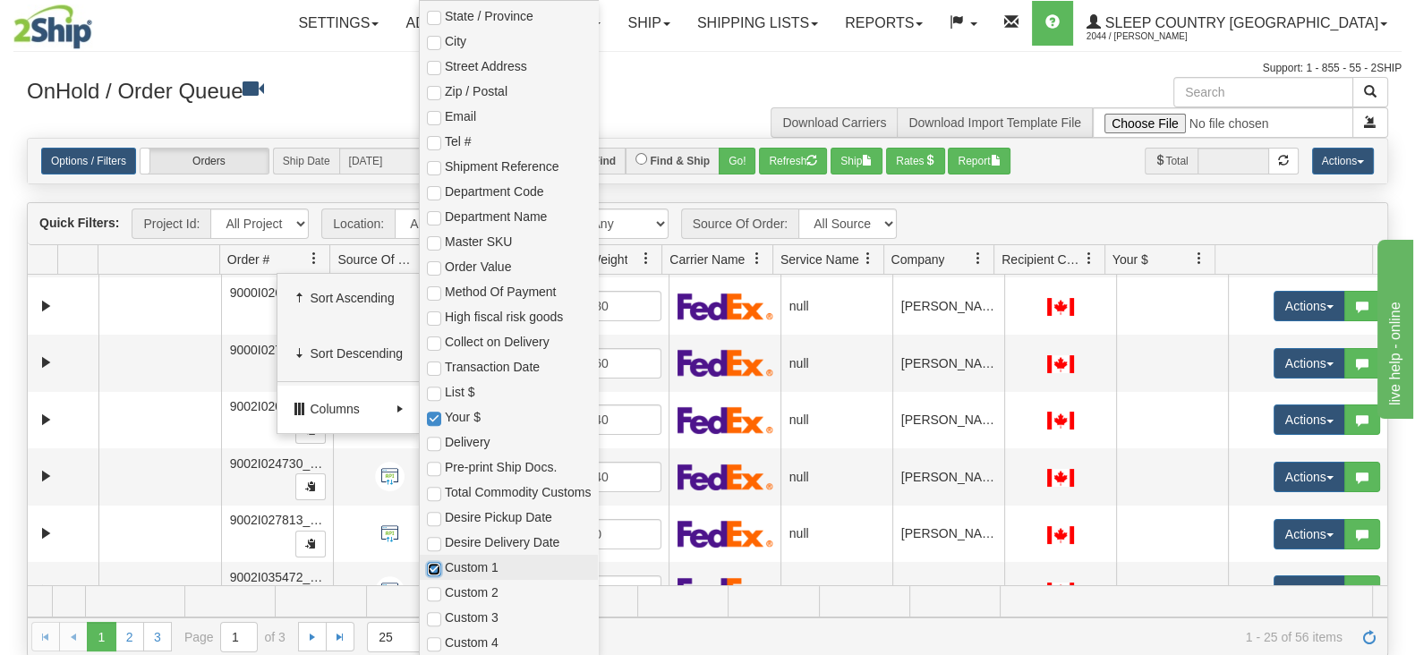
checkbox input "true"
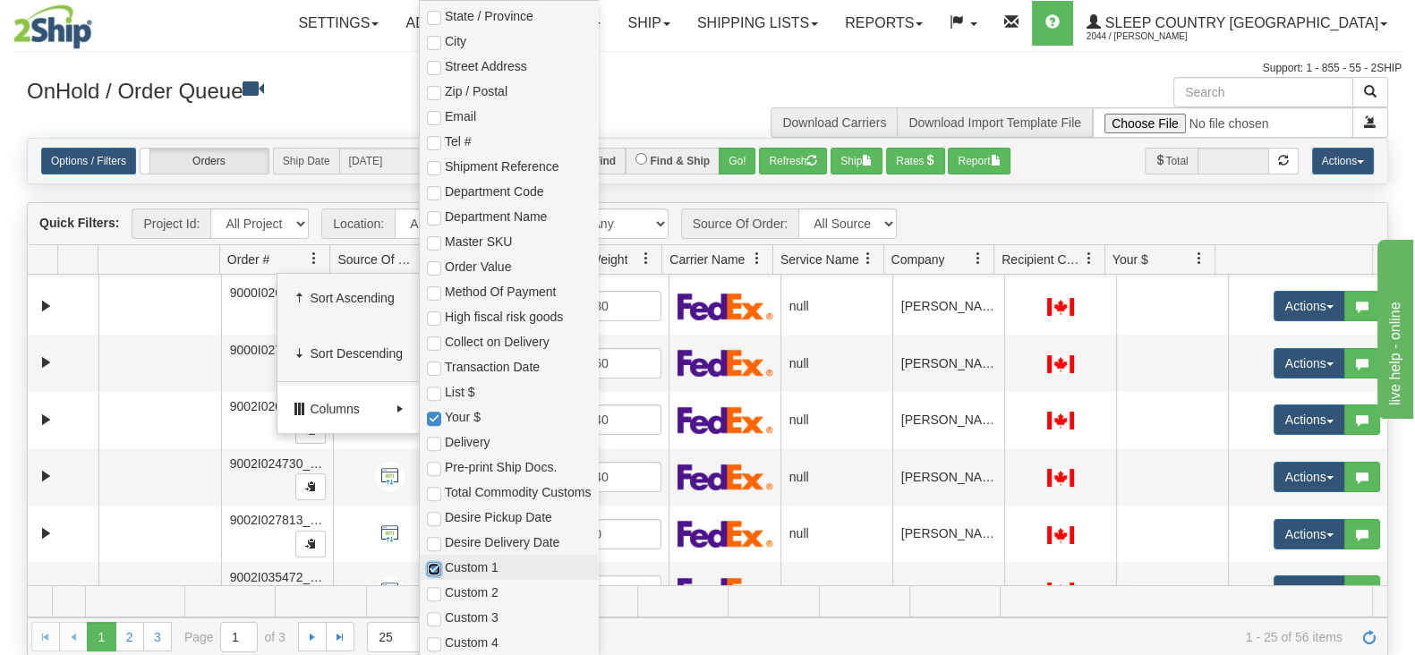
checkbox input "true"
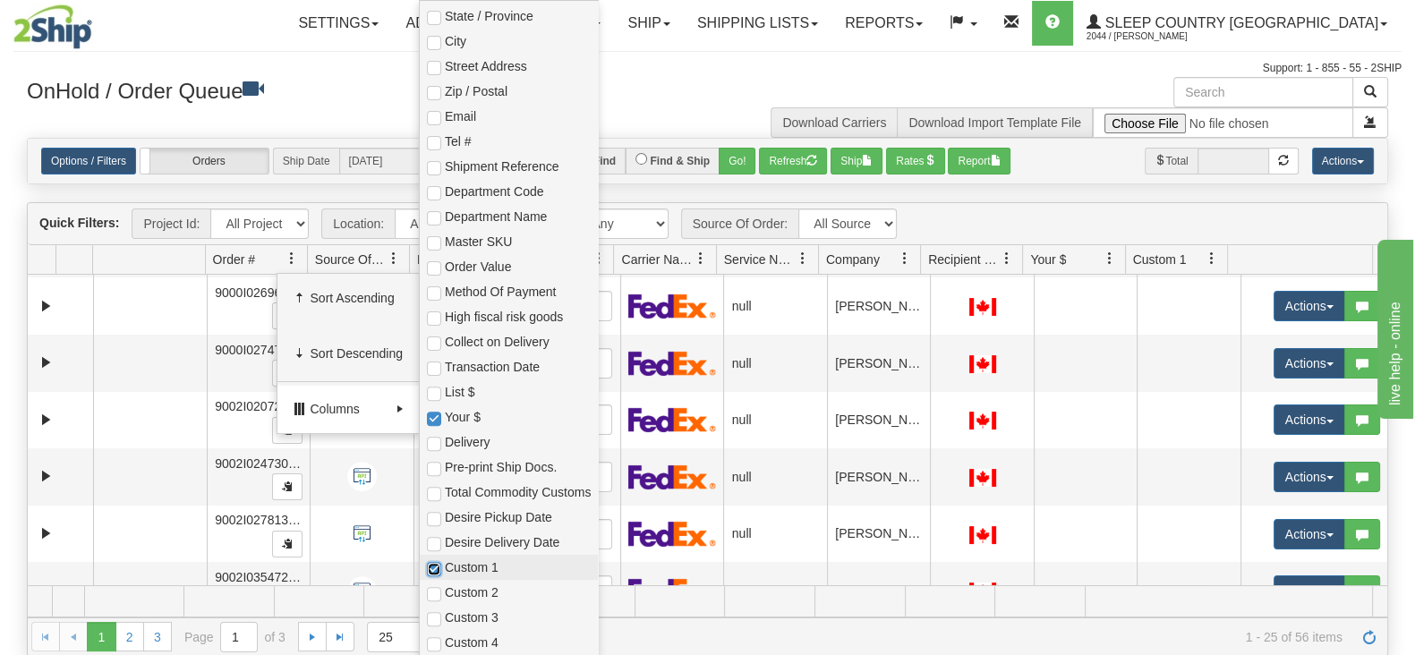
click at [435, 523] on input "checkbox" at bounding box center [434, 569] width 14 height 14
checkbox input "false"
checkbox input "true"
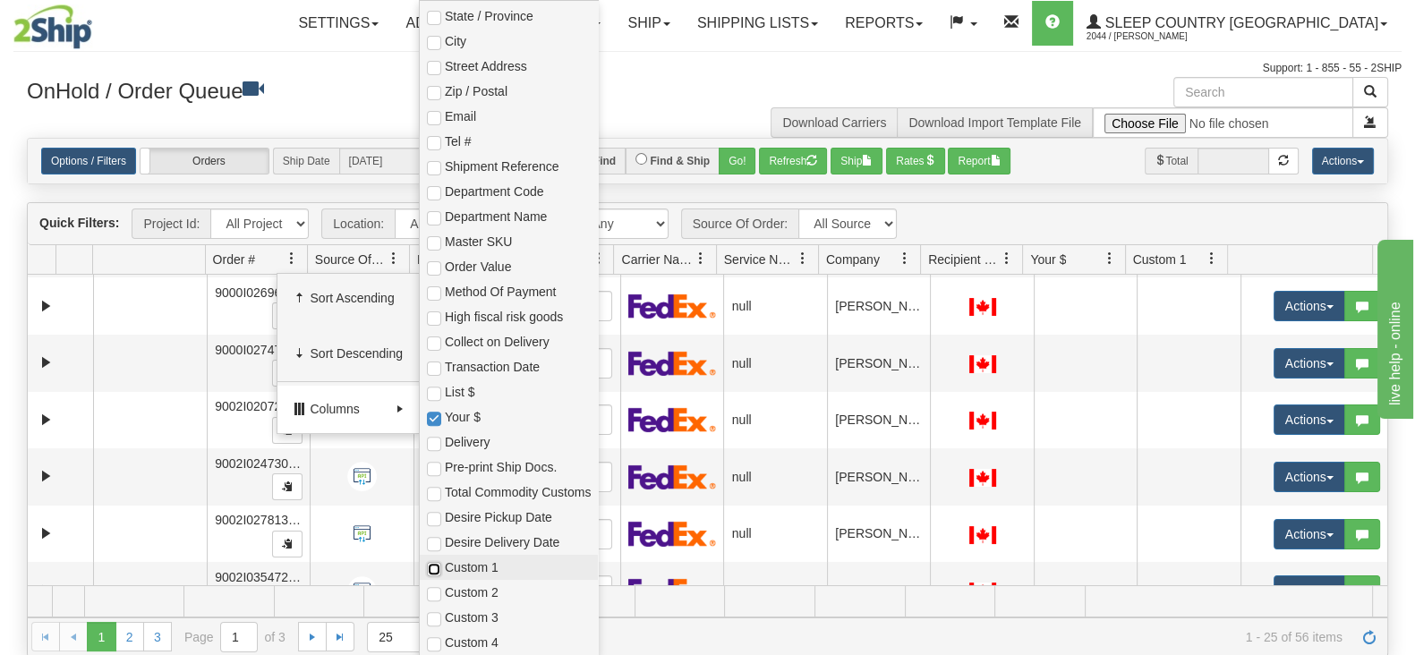
checkbox input "true"
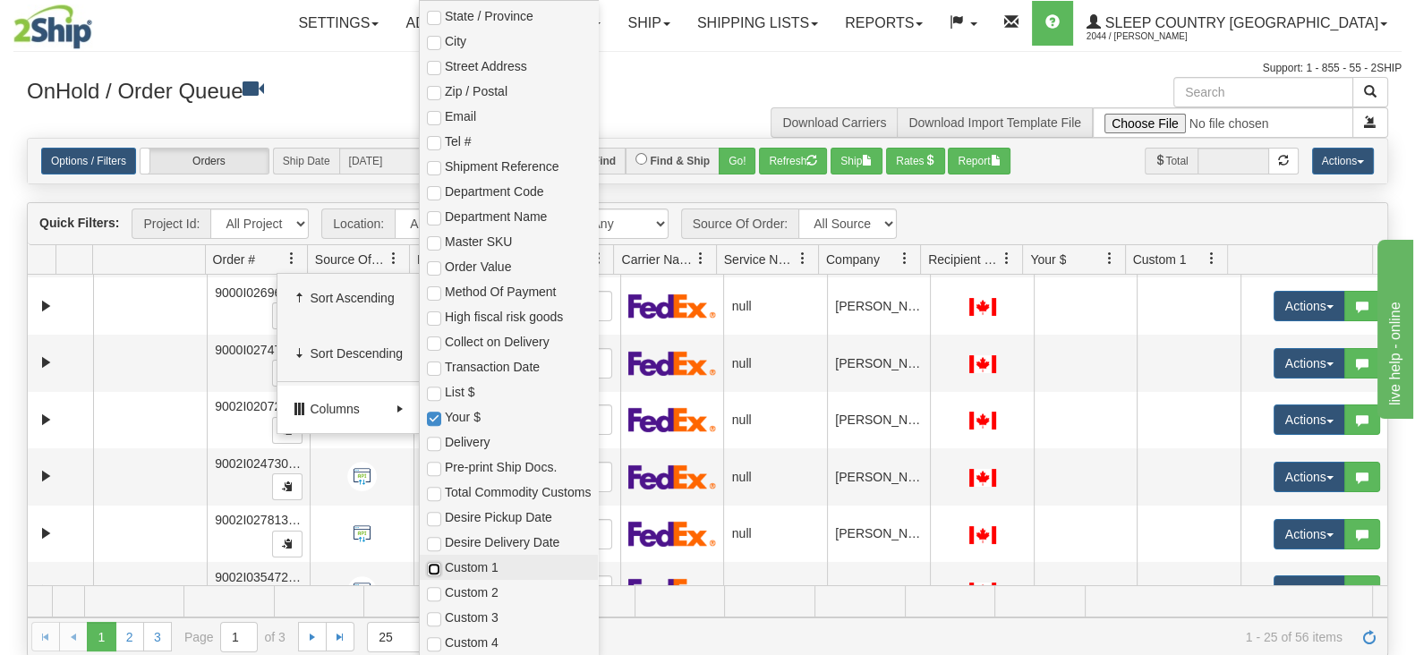
checkbox input "true"
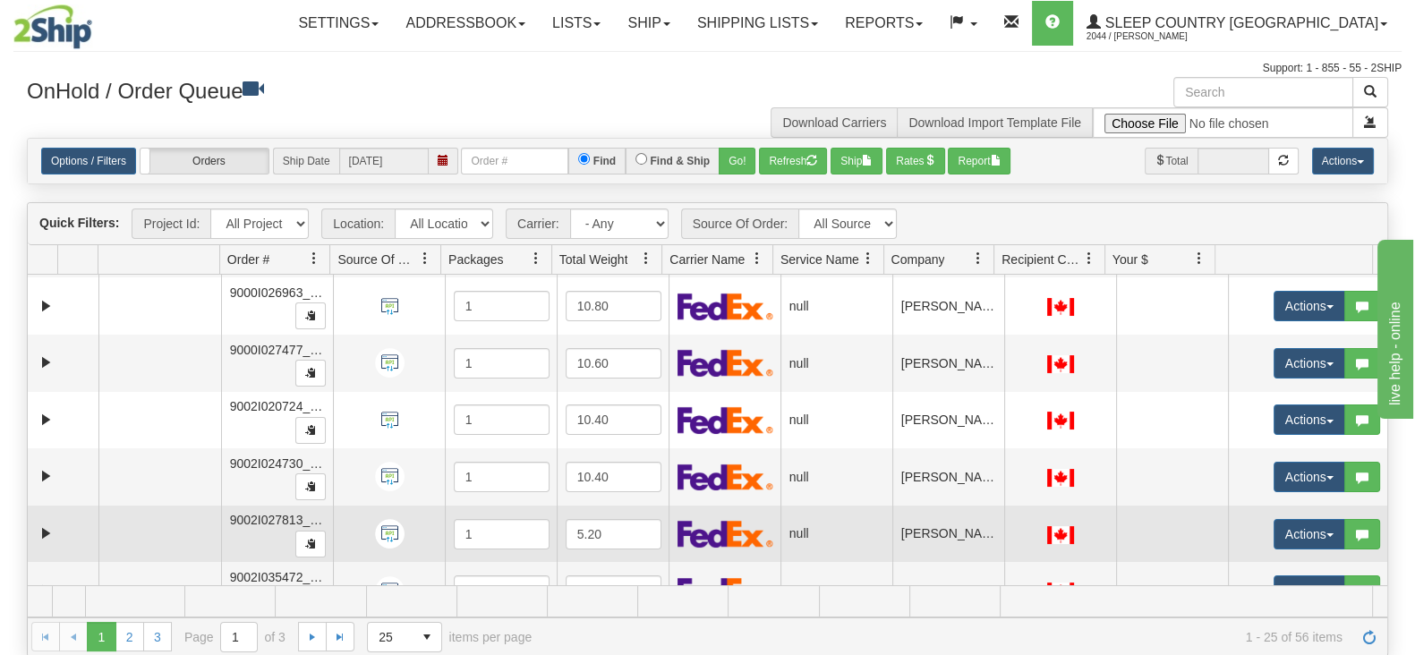
scroll to position [0, 0]
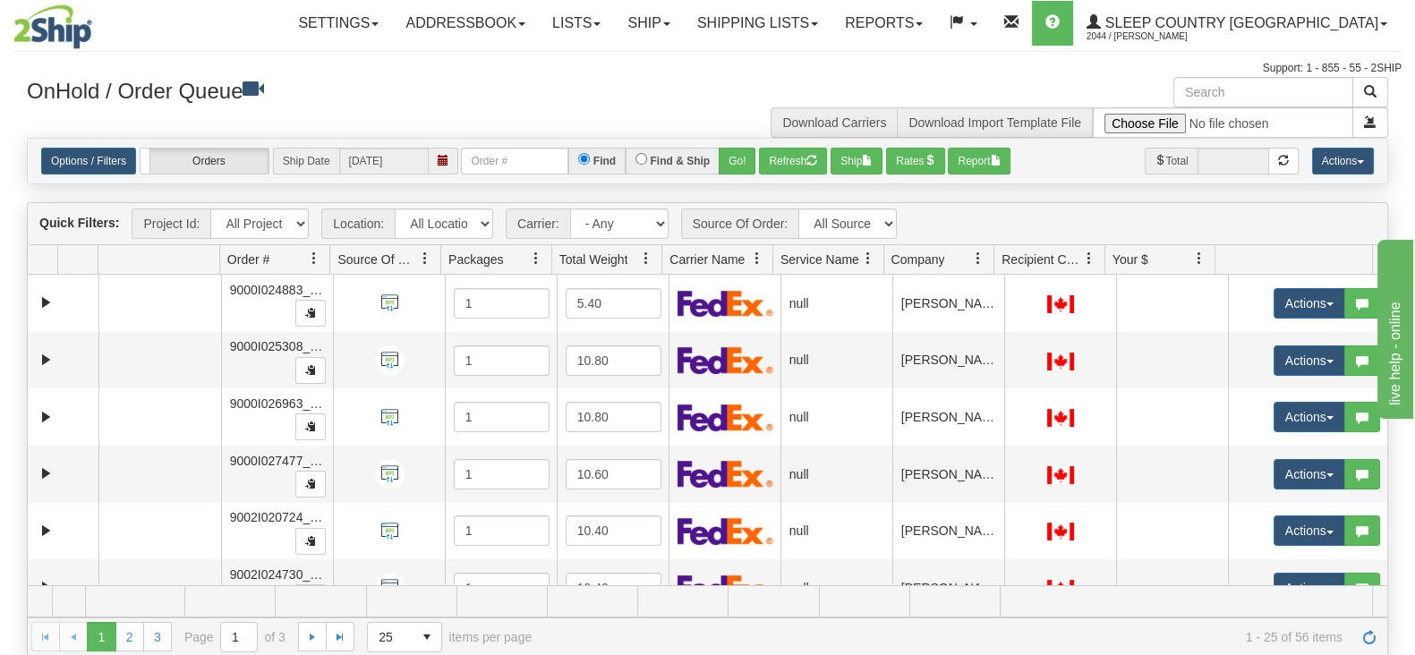
click at [612, 49] on div at bounding box center [707, 49] width 1388 height 1
click at [425, 254] on span at bounding box center [425, 258] width 14 height 14
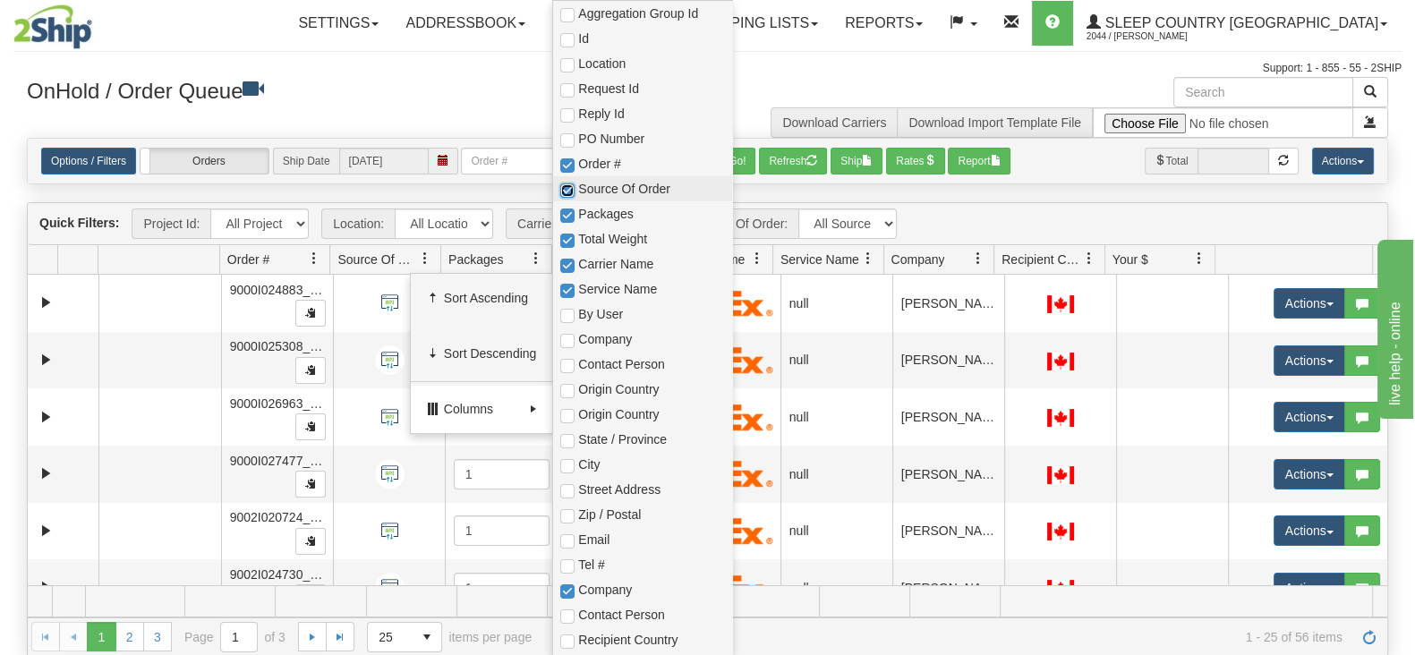
click at [569, 186] on input "checkbox" at bounding box center [567, 190] width 14 height 14
checkbox input "false"
checkbox input "true"
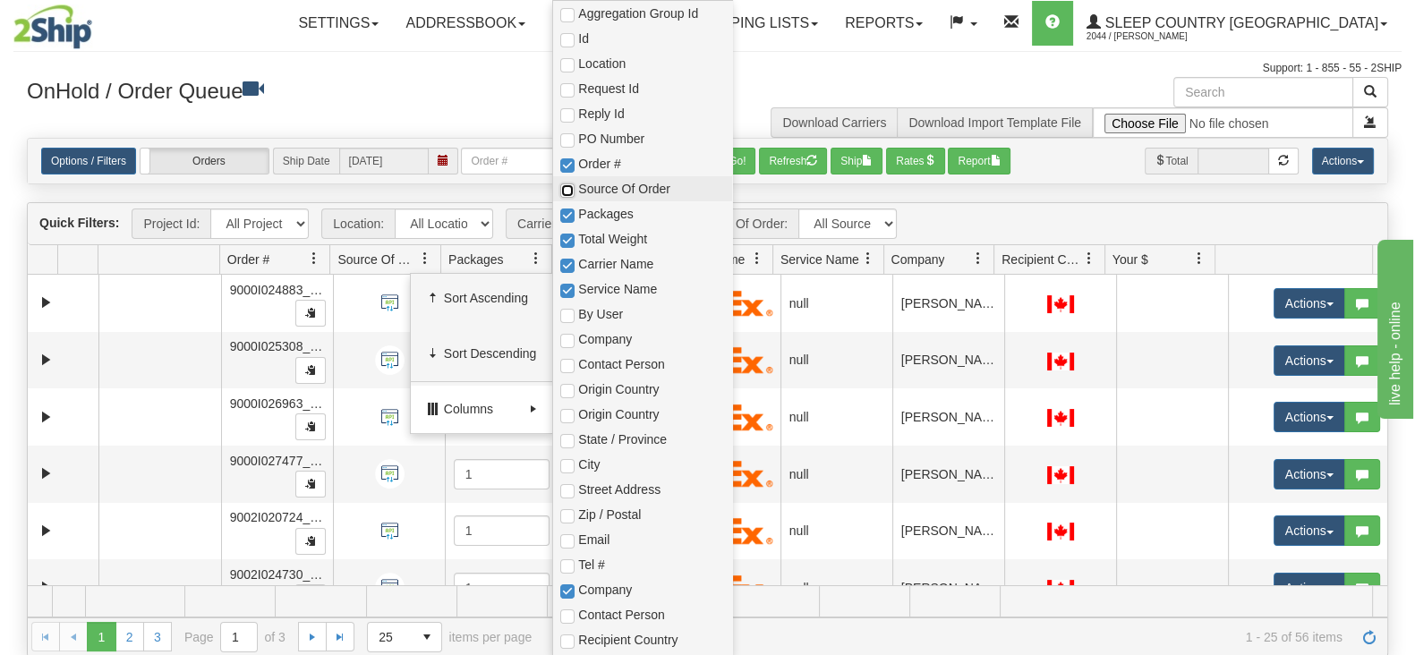
checkbox input "true"
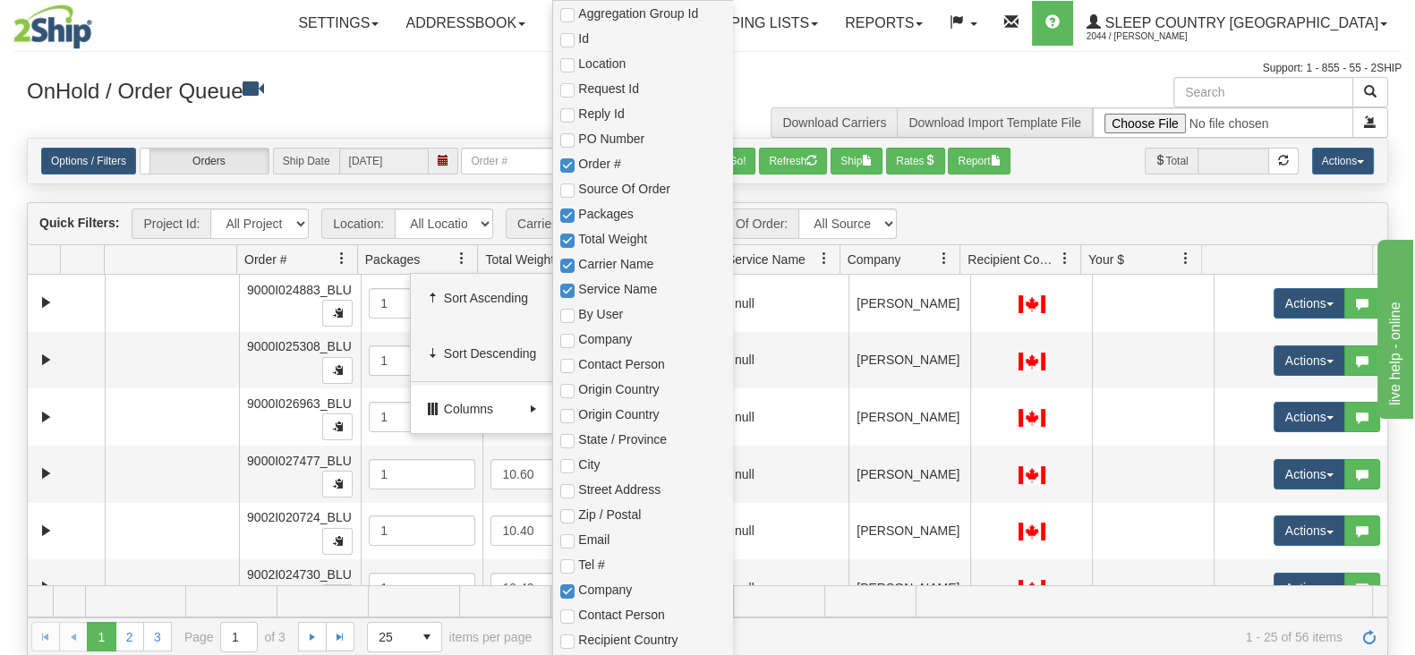
click at [387, 81] on h3 "OnHold / Order Queue" at bounding box center [361, 90] width 668 height 26
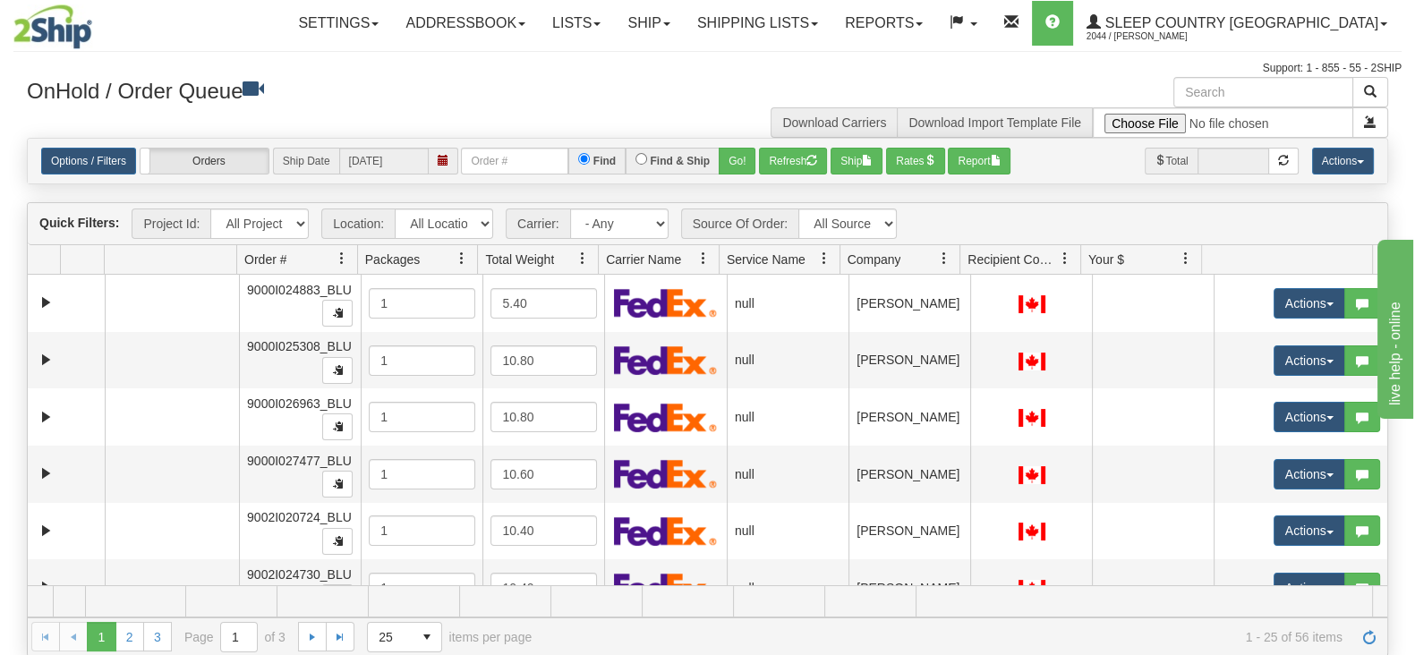
click at [822, 55] on div "Toggle navigation Settings Shipping Preferences Fields Preferences New Recipien…" at bounding box center [707, 38] width 1388 height 77
